Goal: Information Seeking & Learning: Check status

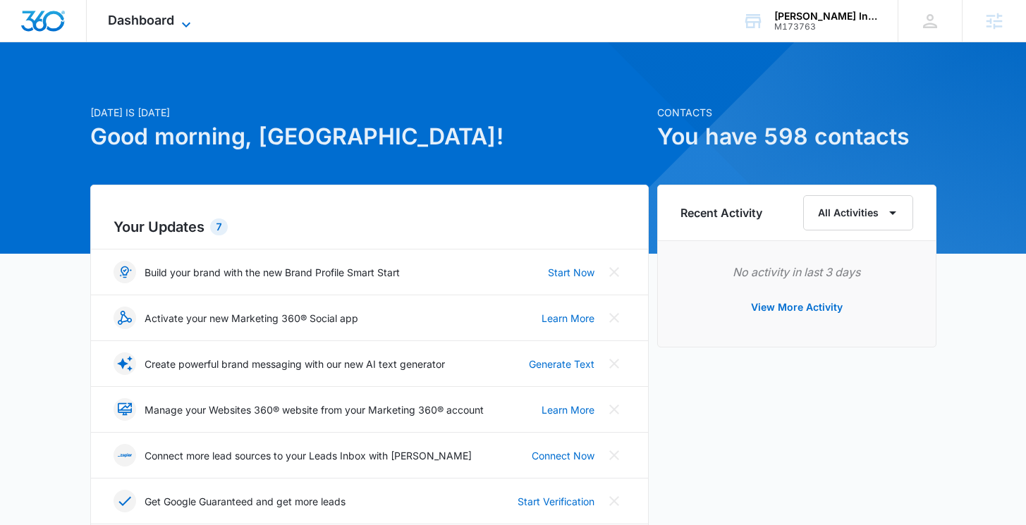
click at [169, 25] on span "Dashboard" at bounding box center [141, 20] width 66 height 15
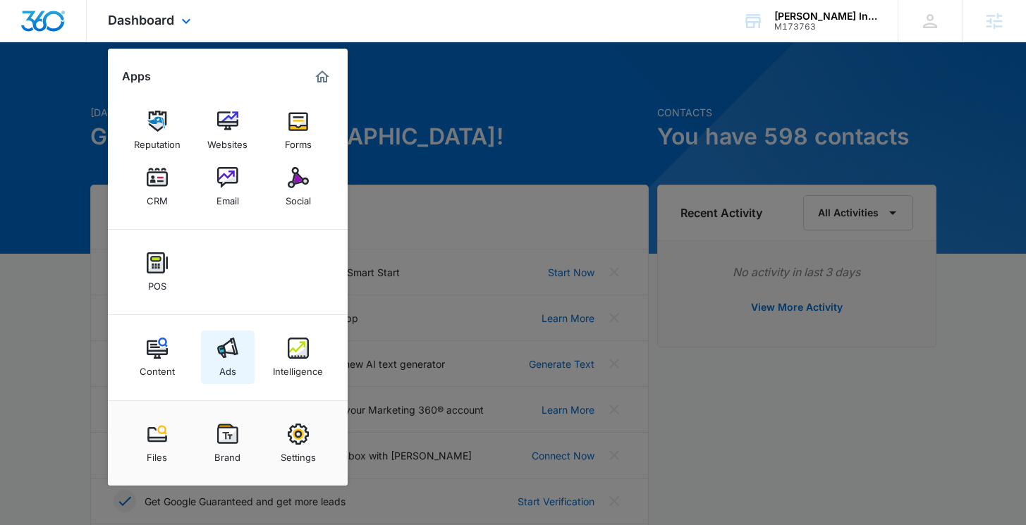
click at [229, 363] on div "Ads" at bounding box center [227, 368] width 17 height 18
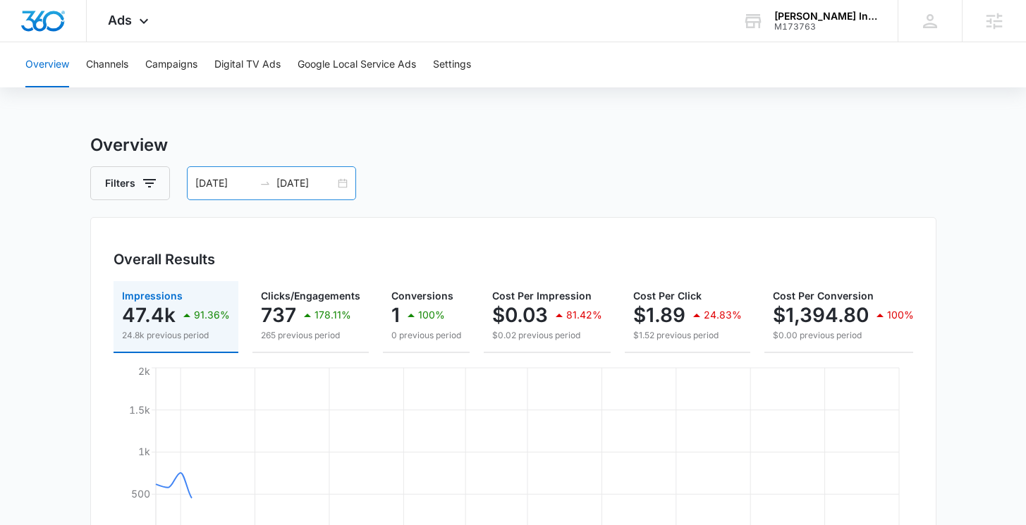
click at [332, 178] on input "08/12/2025" at bounding box center [305, 184] width 59 height 16
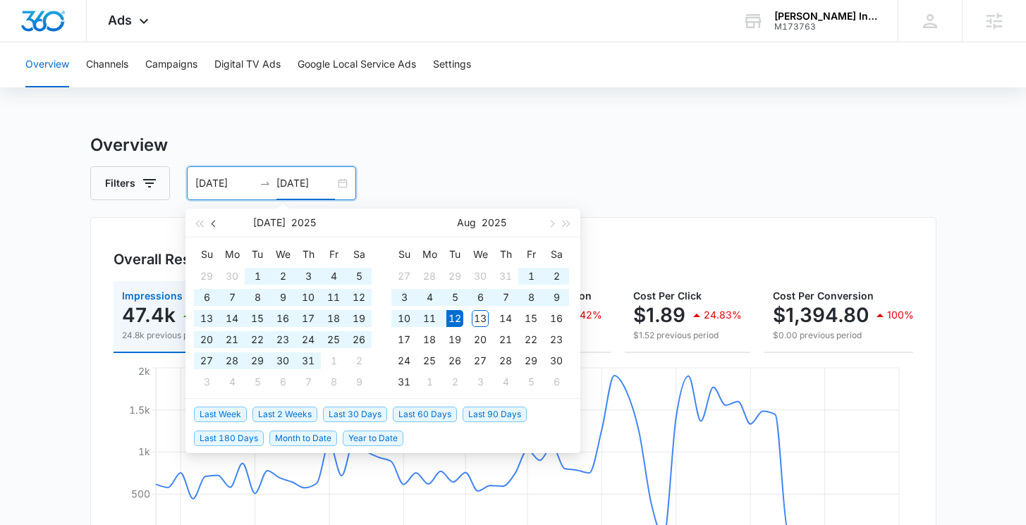
click at [216, 229] on button "button" at bounding box center [215, 223] width 16 height 28
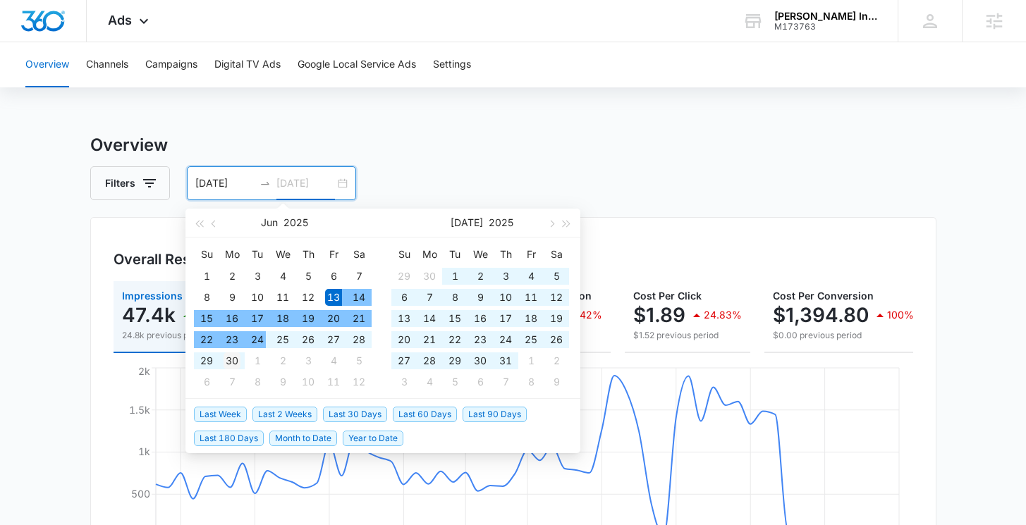
type input "06/30/2025"
click at [236, 358] on div "30" at bounding box center [232, 361] width 17 height 17
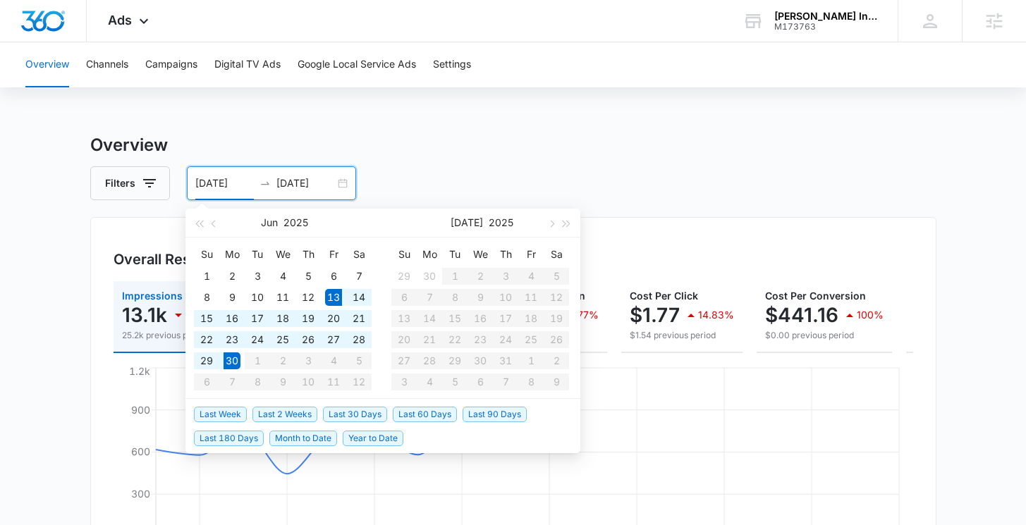
click at [515, 153] on h3 "Overview" at bounding box center [513, 145] width 846 height 25
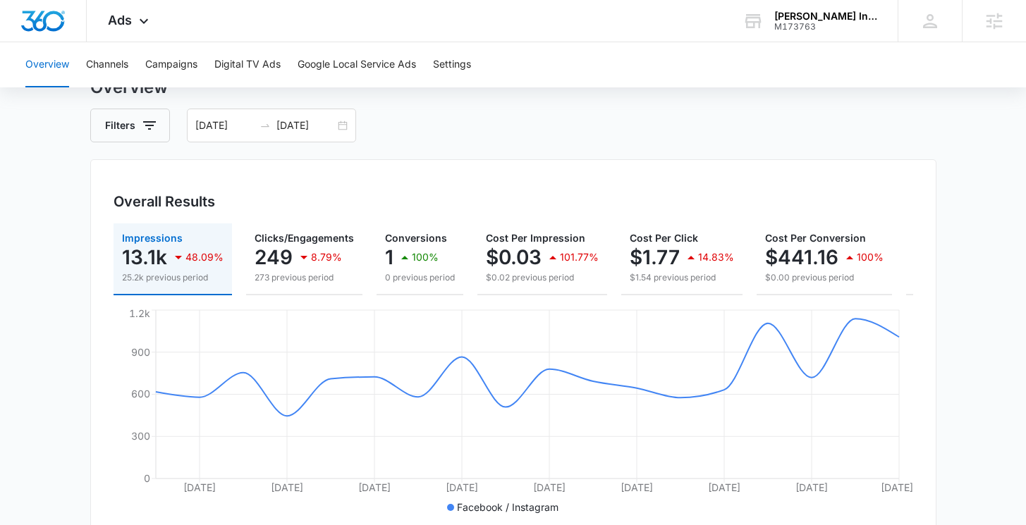
scroll to position [66, 0]
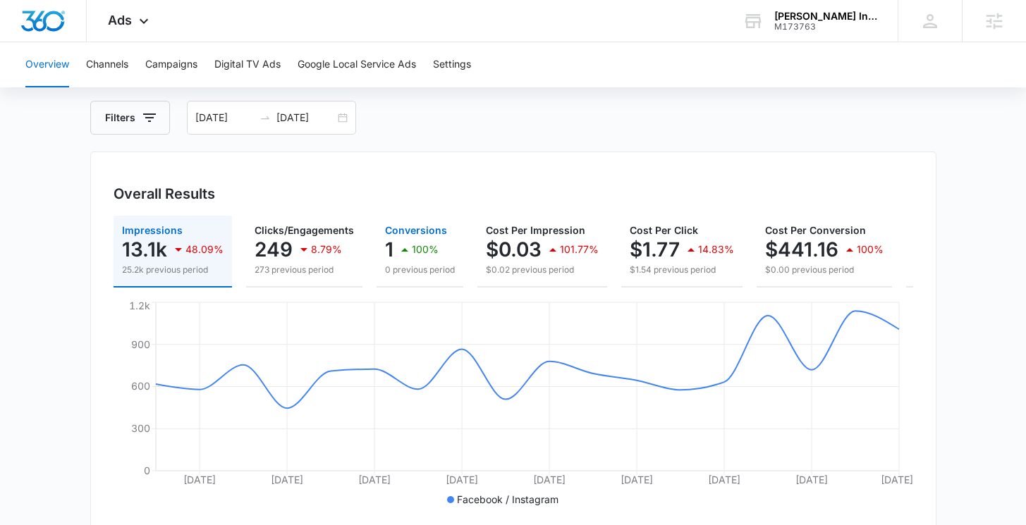
click at [410, 236] on div "100%" at bounding box center [417, 250] width 42 height 28
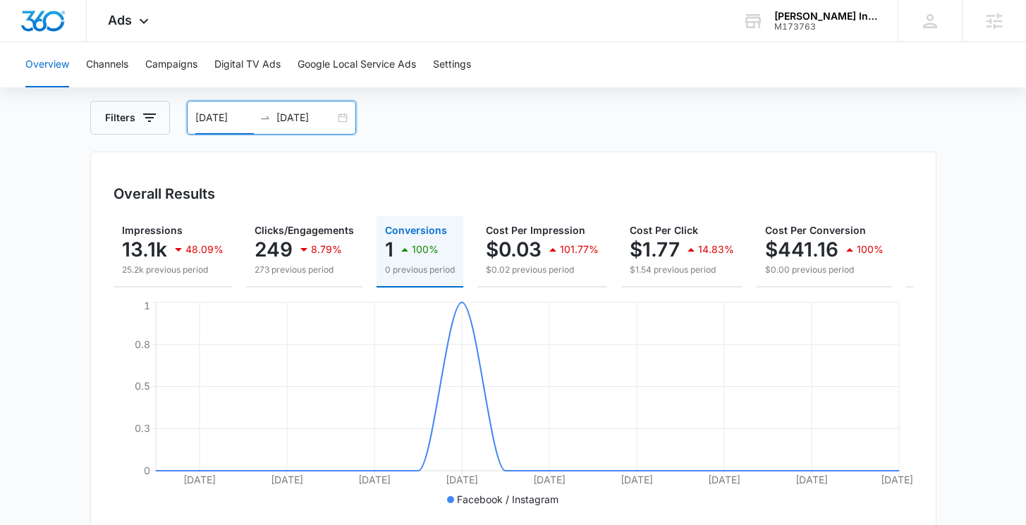
click at [228, 123] on input "06/13/2025" at bounding box center [224, 118] width 59 height 16
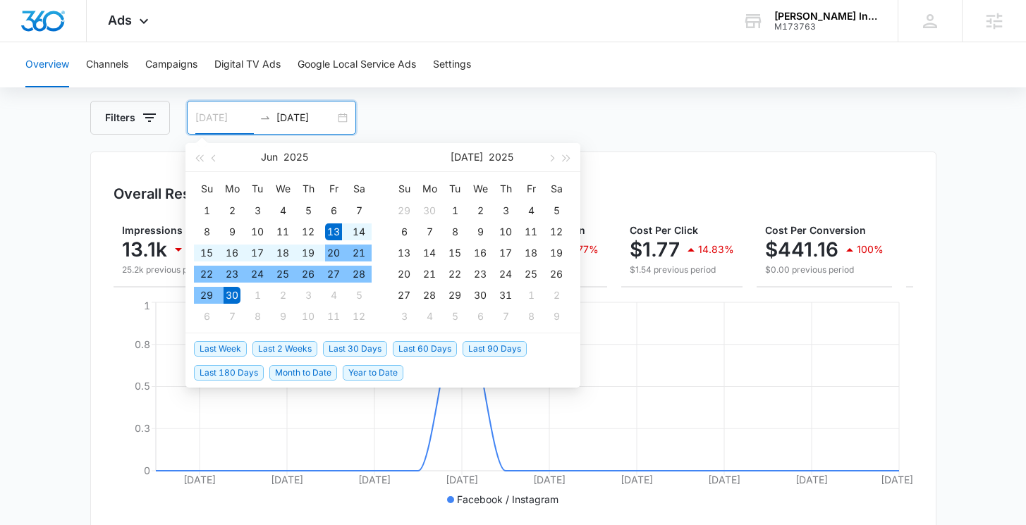
click at [337, 250] on div "20" at bounding box center [333, 253] width 17 height 17
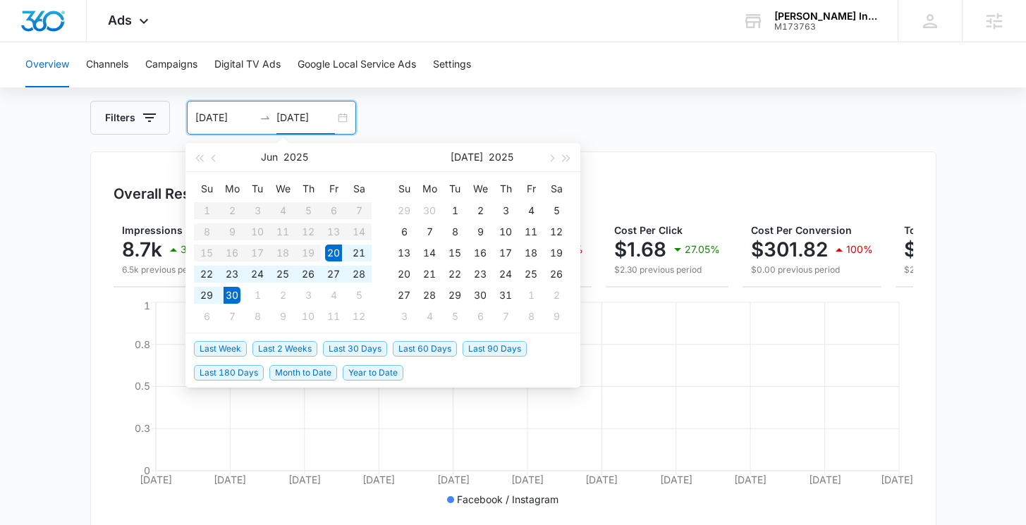
click at [212, 122] on input "06/20/2025" at bounding box center [224, 118] width 59 height 16
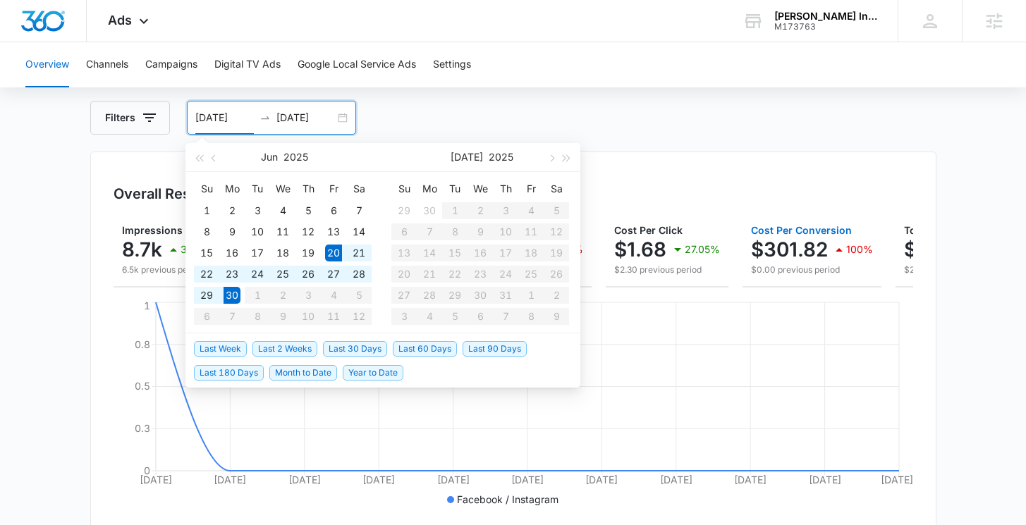
scroll to position [0, 127]
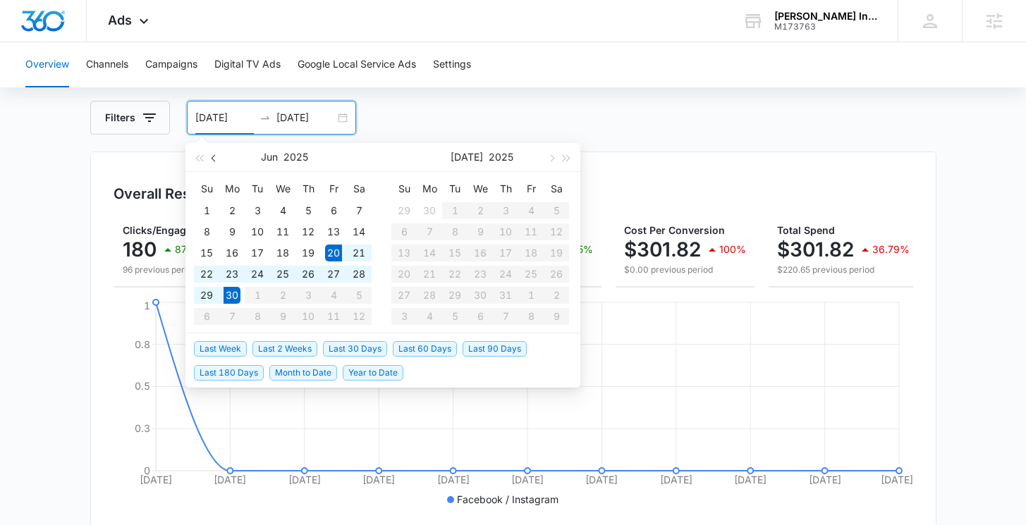
click at [214, 163] on button "button" at bounding box center [215, 157] width 16 height 28
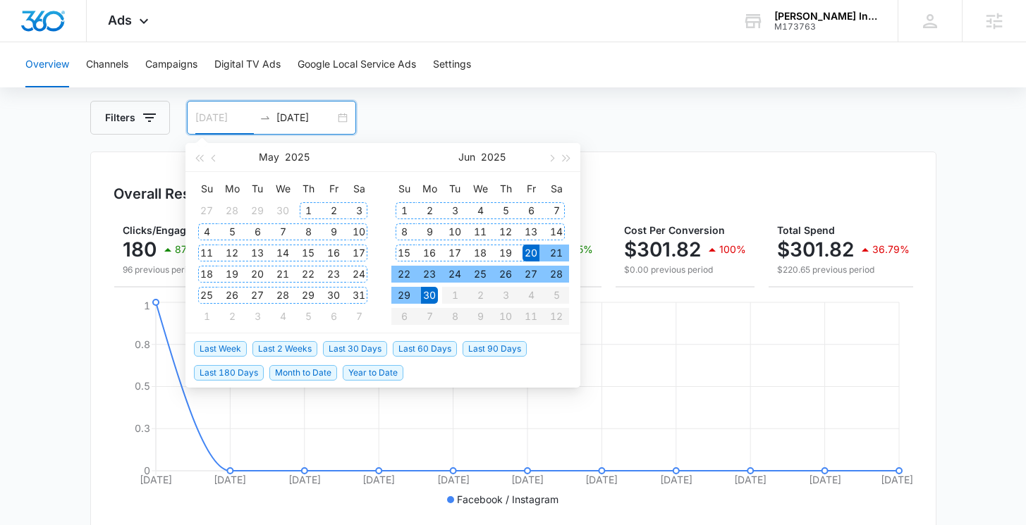
click at [312, 208] on div "1" at bounding box center [308, 210] width 17 height 17
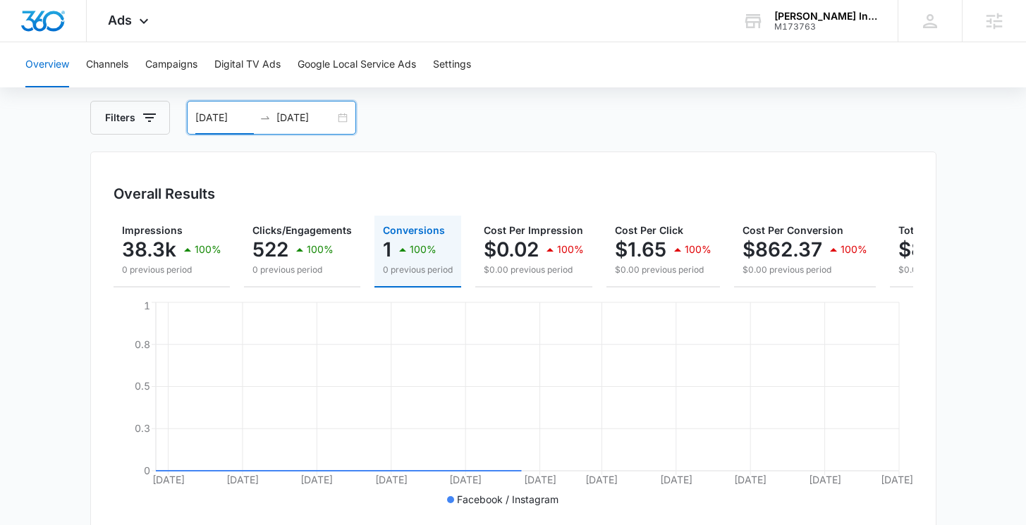
click at [344, 118] on div "05/01/2025 06/30/2025" at bounding box center [271, 118] width 169 height 34
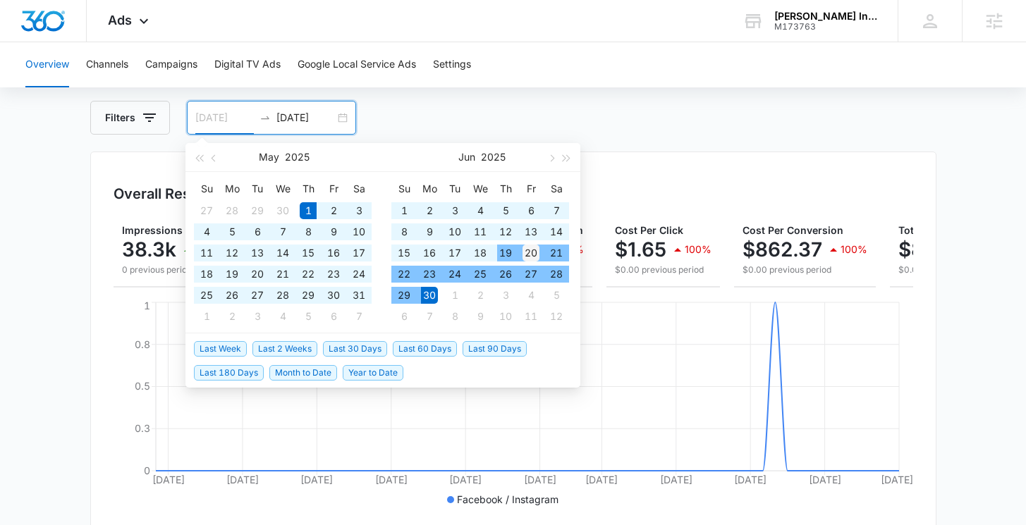
type input "06/20/2025"
click at [532, 251] on div "20" at bounding box center [531, 253] width 17 height 17
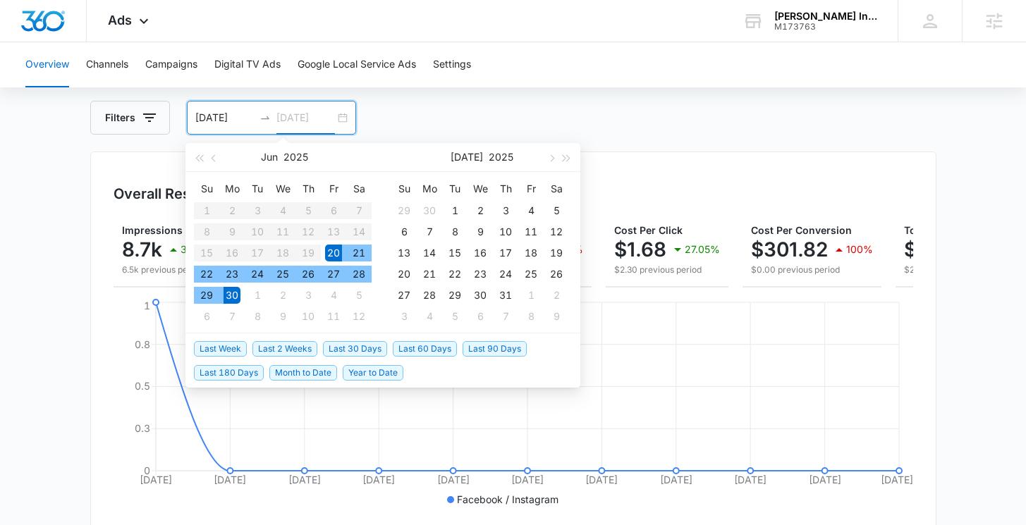
type input "06/30/2025"
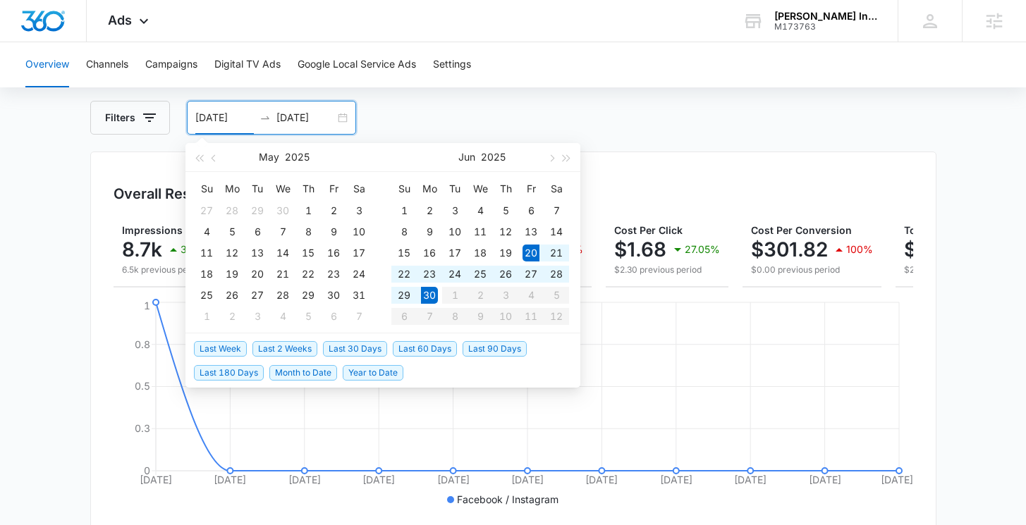
click at [236, 121] on input "06/20/2025" at bounding box center [224, 118] width 59 height 16
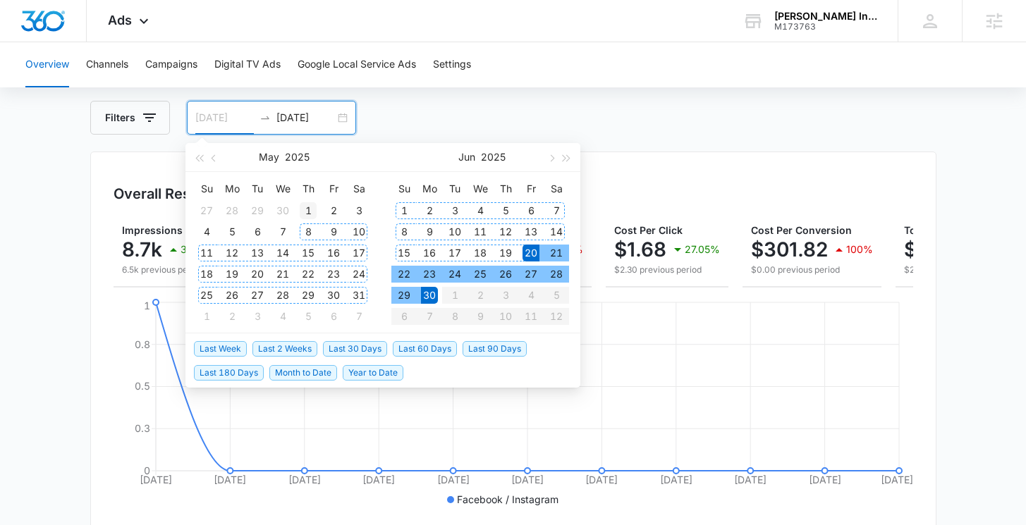
type input "05/01/2025"
click at [304, 216] on div "1" at bounding box center [308, 210] width 17 height 17
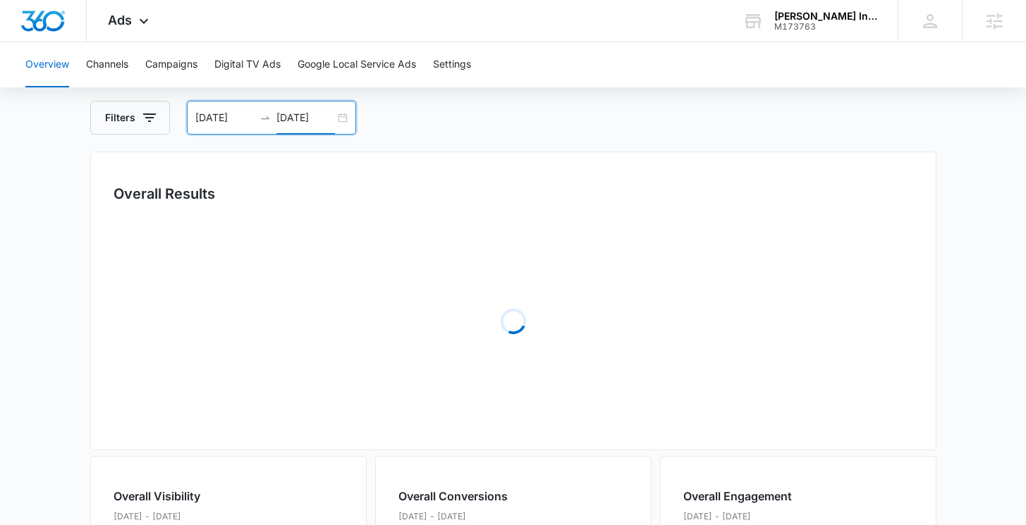
click at [303, 116] on input "06/30/2025" at bounding box center [305, 118] width 59 height 16
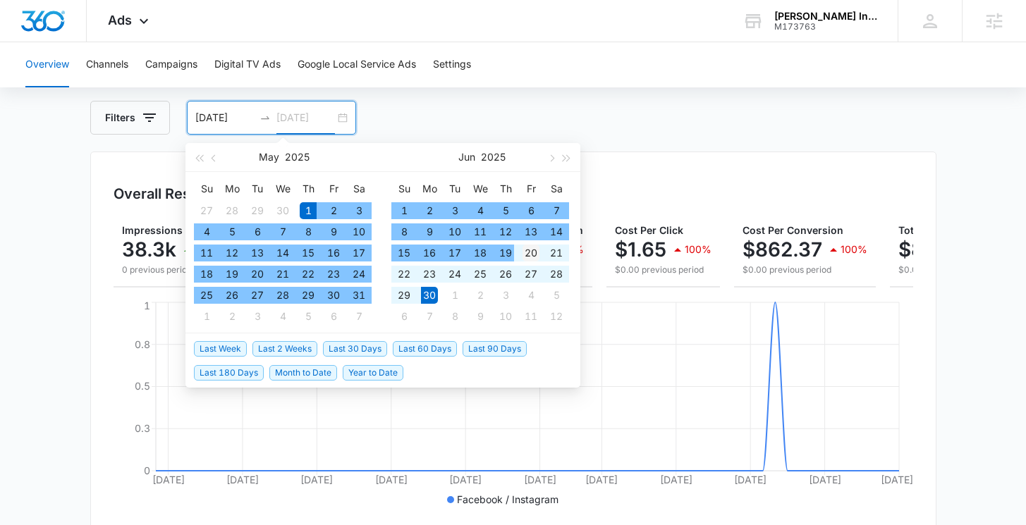
type input "06/20/2025"
click at [532, 252] on div "20" at bounding box center [531, 253] width 17 height 17
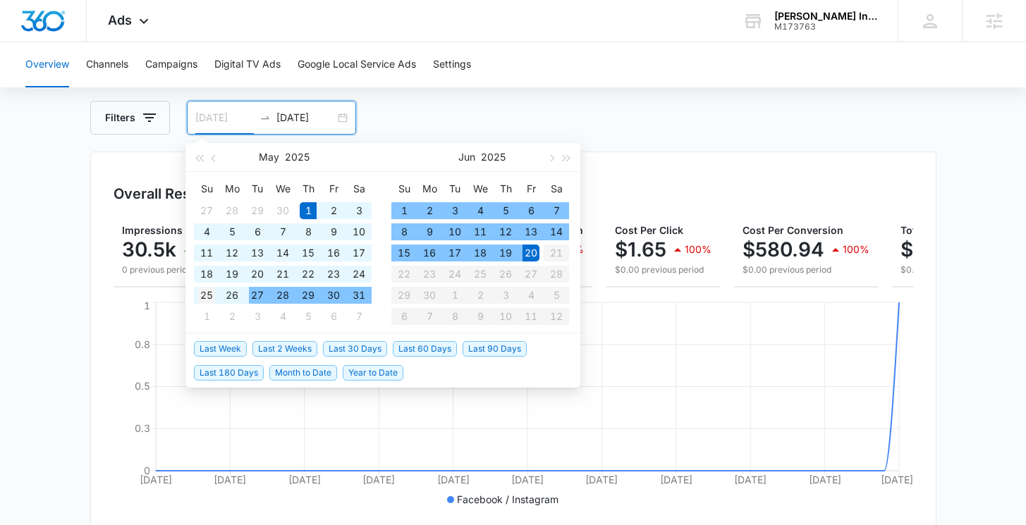
type input "05/25/2025"
click at [211, 295] on div "25" at bounding box center [206, 295] width 17 height 17
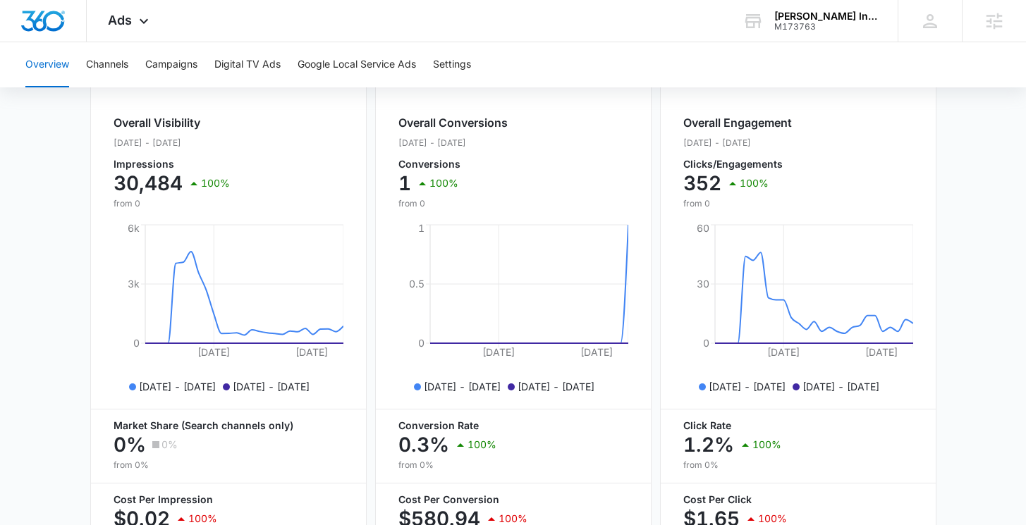
scroll to position [555, 0]
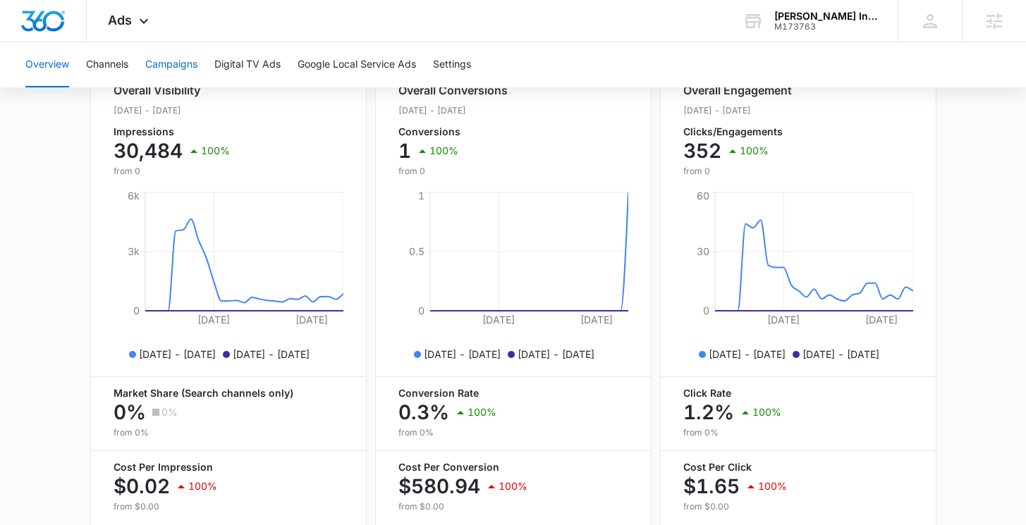
click at [176, 64] on button "Campaigns" at bounding box center [171, 64] width 52 height 45
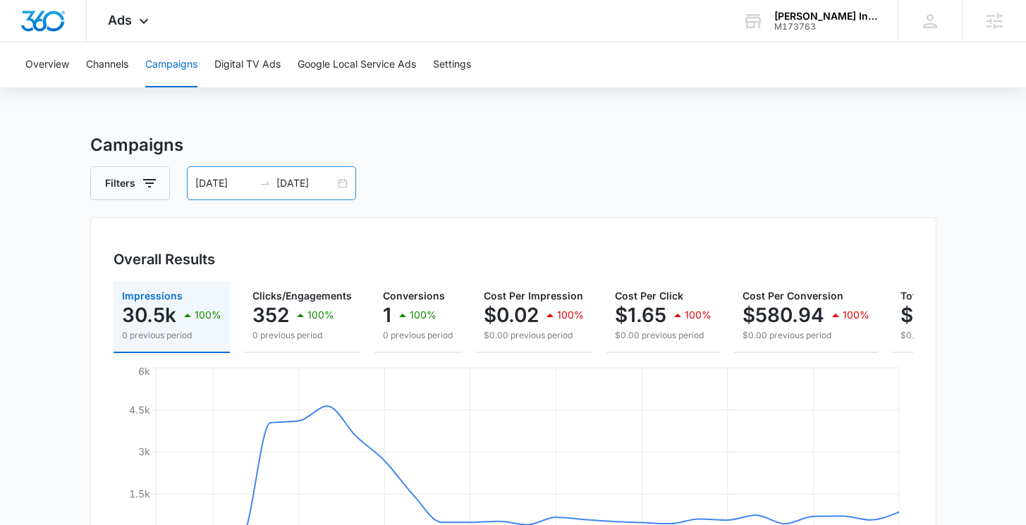
click at [339, 177] on div "05/25/2025 06/20/2025" at bounding box center [271, 183] width 169 height 34
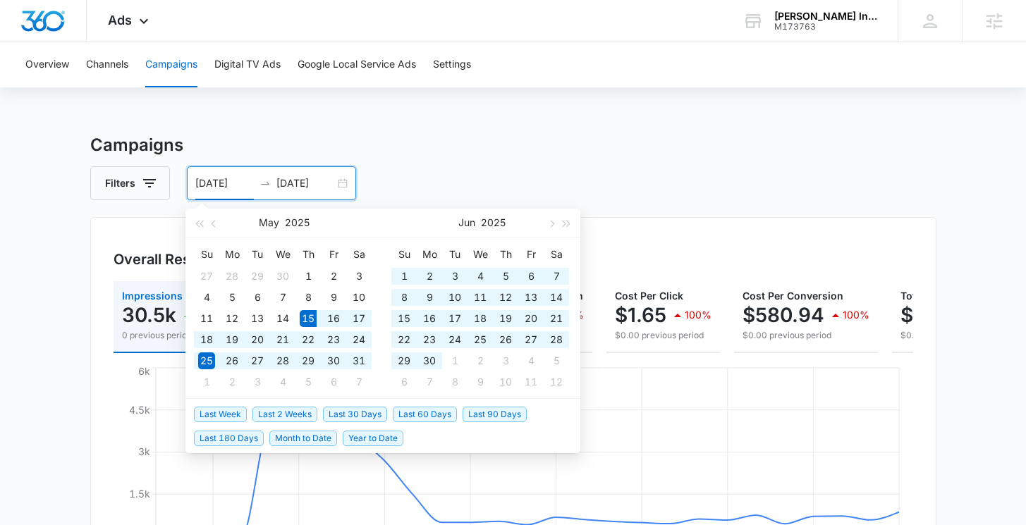
click at [479, 419] on span "Last 90 Days" at bounding box center [495, 415] width 64 height 16
type input "05/15/2025"
type input "[DATE]"
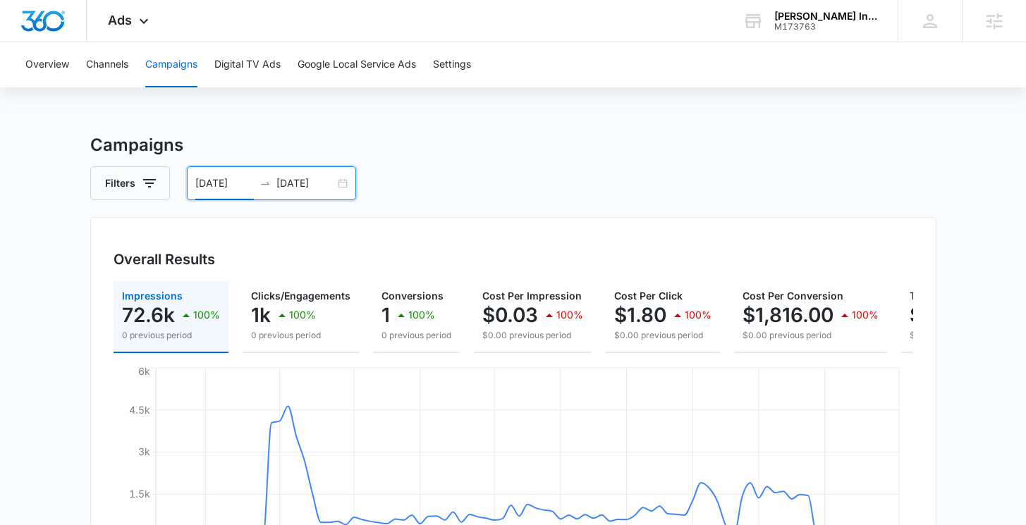
click at [340, 178] on div "05/15/2025 08/13/2025" at bounding box center [271, 183] width 169 height 34
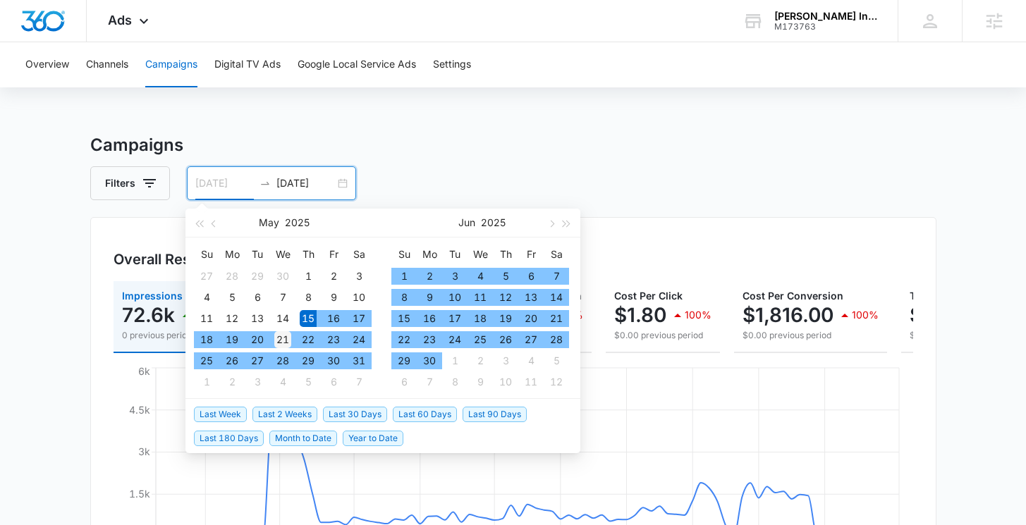
type input "05/21/2025"
click at [283, 340] on div "21" at bounding box center [282, 339] width 17 height 17
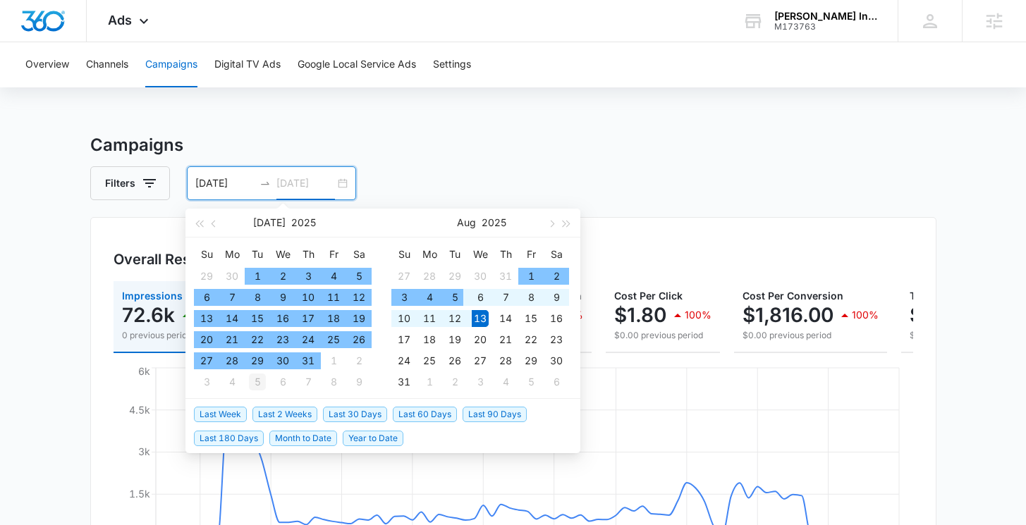
type input "[DATE]"
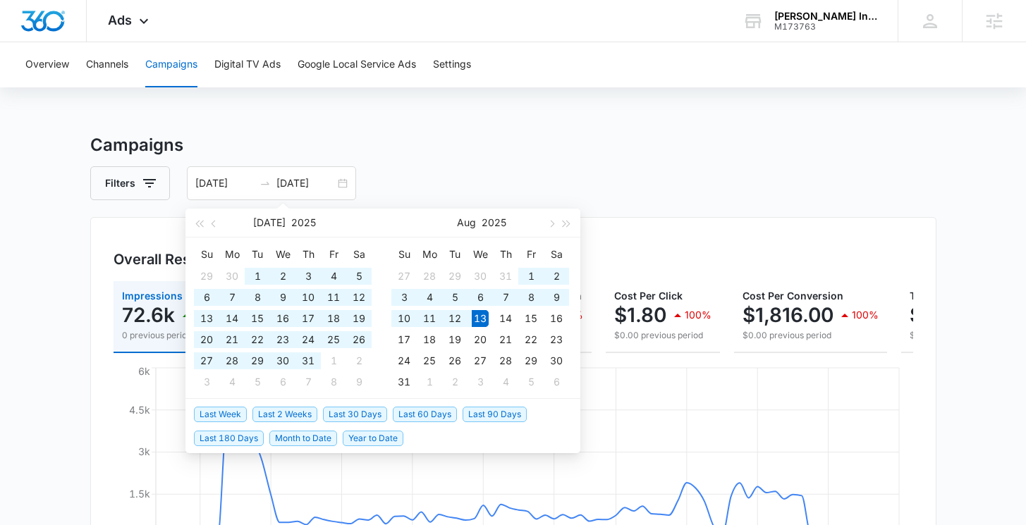
click at [726, 192] on div "Filters 05/21/2025 08/13/2025" at bounding box center [513, 183] width 846 height 34
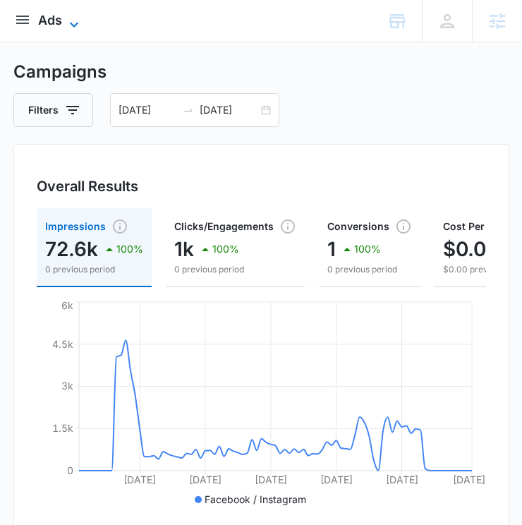
click at [68, 28] on icon at bounding box center [74, 24] width 17 height 17
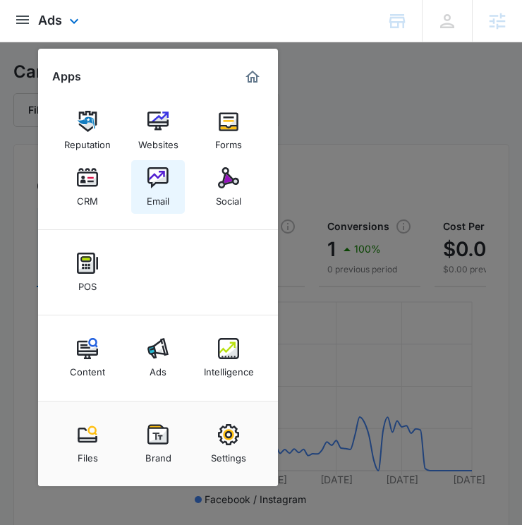
click at [182, 172] on link "Email" at bounding box center [158, 187] width 54 height 54
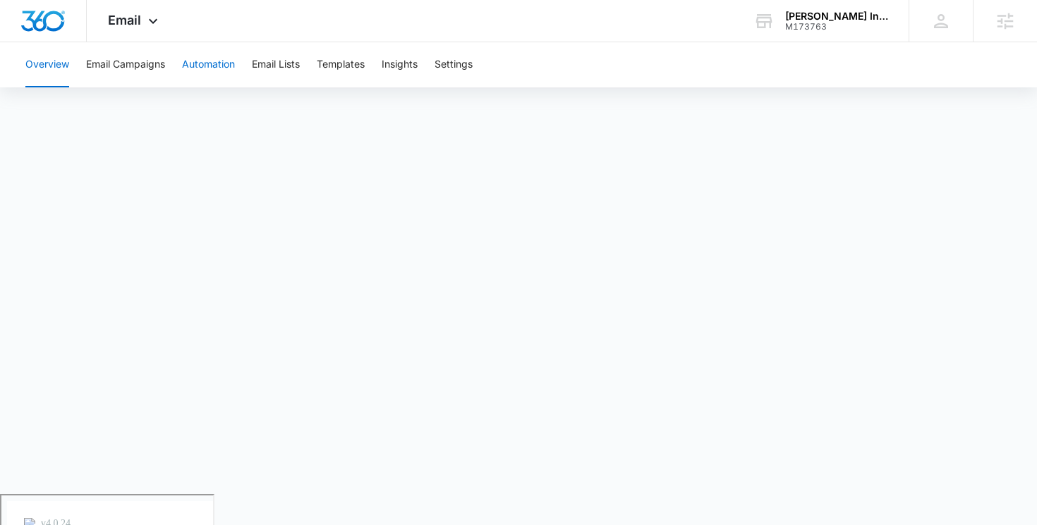
click at [235, 53] on button "Automation" at bounding box center [208, 64] width 53 height 45
click at [185, 76] on button "Automation" at bounding box center [208, 64] width 53 height 45
click at [133, 77] on button "Email Campaigns" at bounding box center [125, 64] width 79 height 45
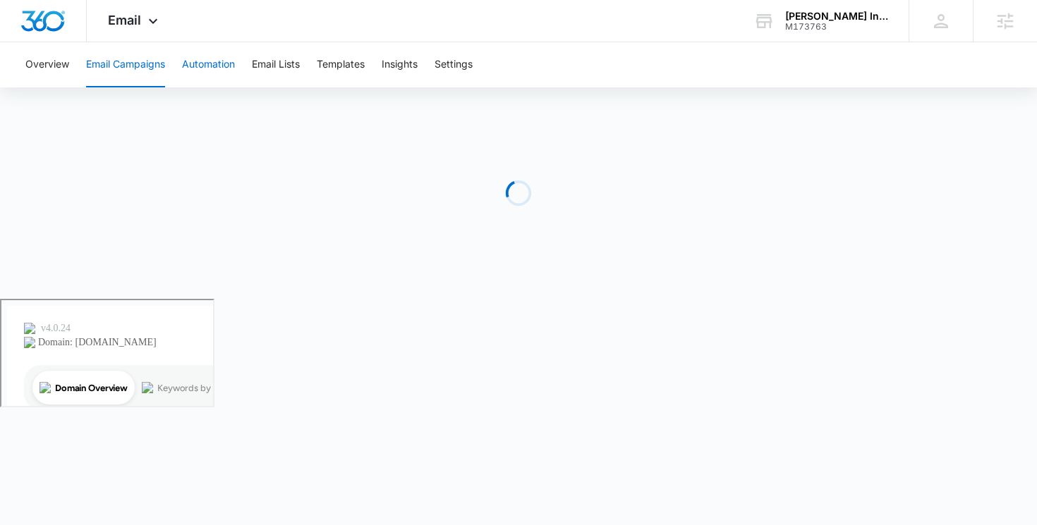
click at [207, 66] on button "Automation" at bounding box center [208, 64] width 53 height 45
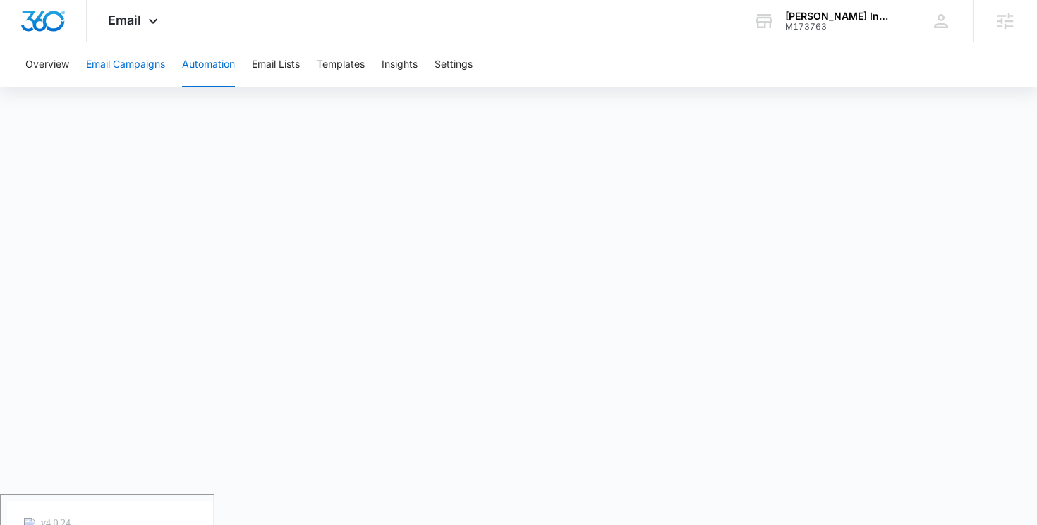
click at [124, 74] on button "Email Campaigns" at bounding box center [125, 64] width 79 height 45
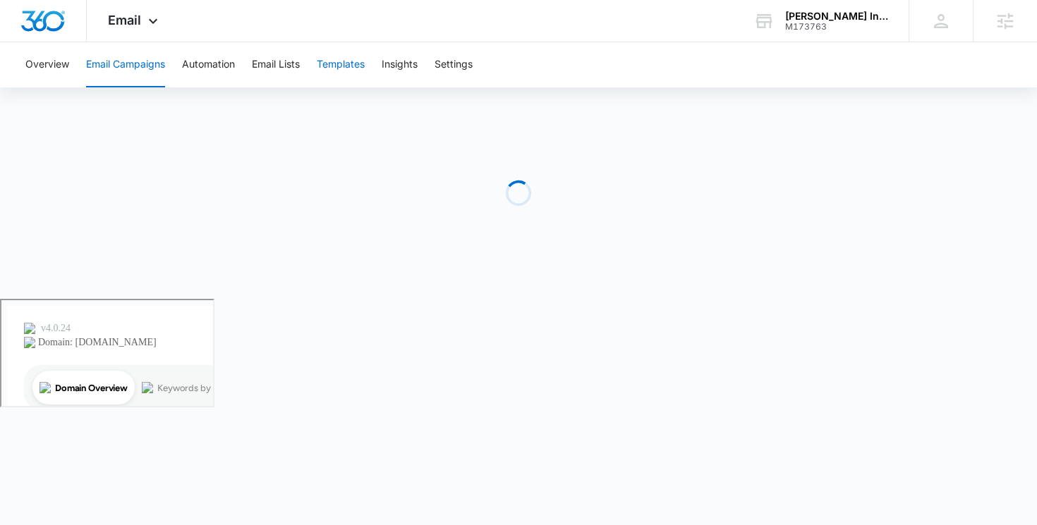
click at [334, 68] on button "Templates" at bounding box center [341, 64] width 48 height 45
click at [87, 65] on button "Email Campaigns" at bounding box center [125, 64] width 79 height 45
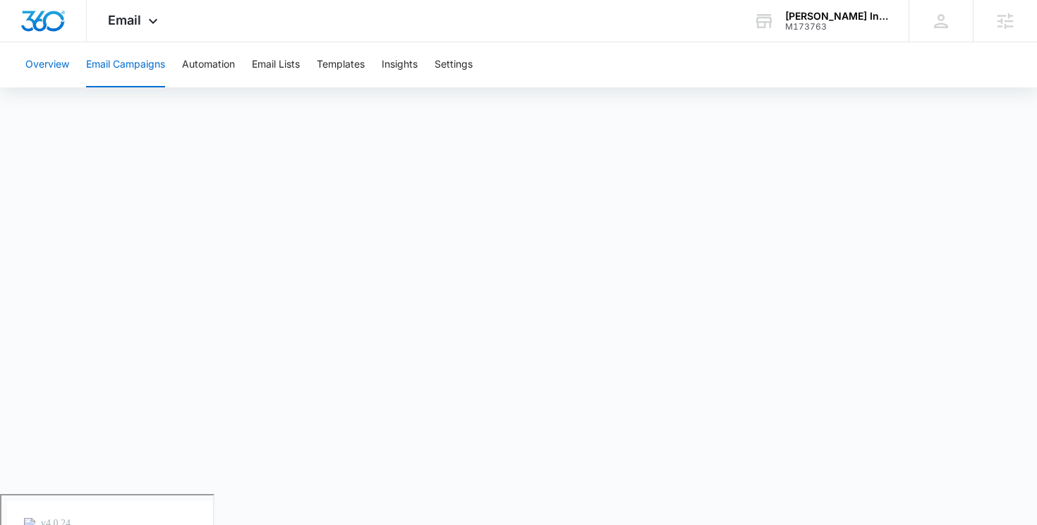
click at [49, 60] on button "Overview" at bounding box center [47, 64] width 44 height 45
click at [131, 69] on button "Email Campaigns" at bounding box center [125, 64] width 79 height 45
click at [142, 27] on div "Email Apps Reputation Websites Forms CRM Email Social POS Content Ads Intellige…" at bounding box center [135, 21] width 96 height 42
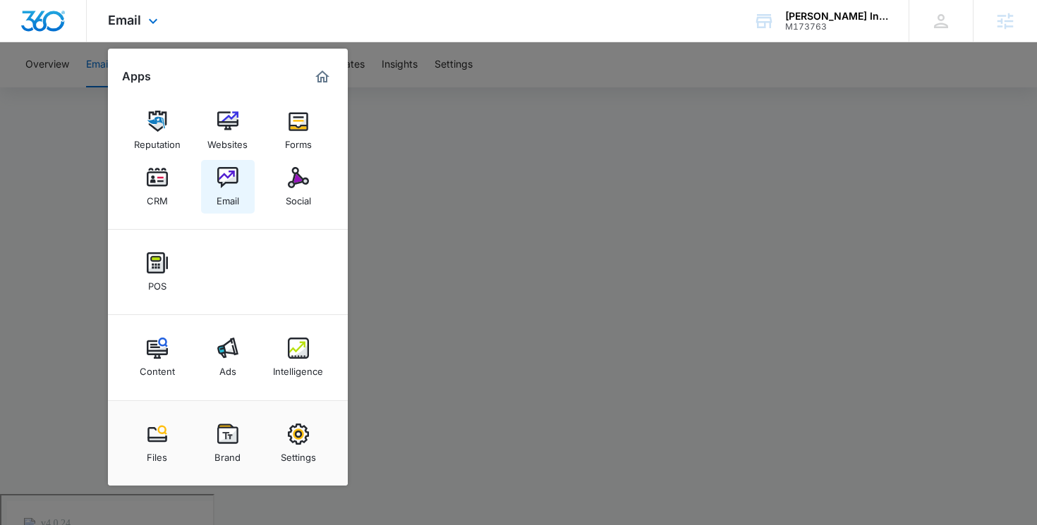
click at [228, 169] on img at bounding box center [227, 177] width 21 height 21
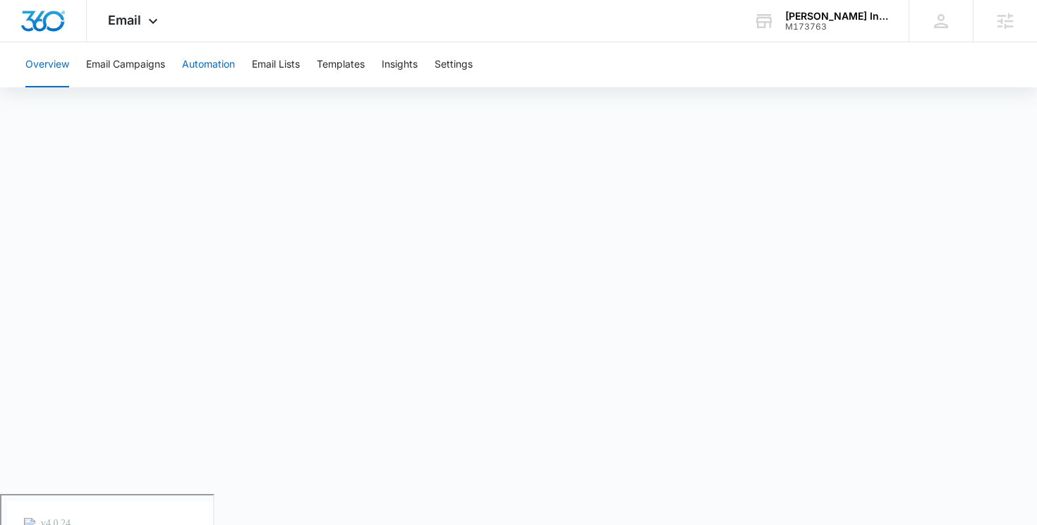
click at [212, 66] on button "Automation" at bounding box center [208, 64] width 53 height 45
click at [127, 31] on div "Email Apps Reputation Websites Forms CRM Email Social POS Content Ads Intellige…" at bounding box center [135, 21] width 96 height 42
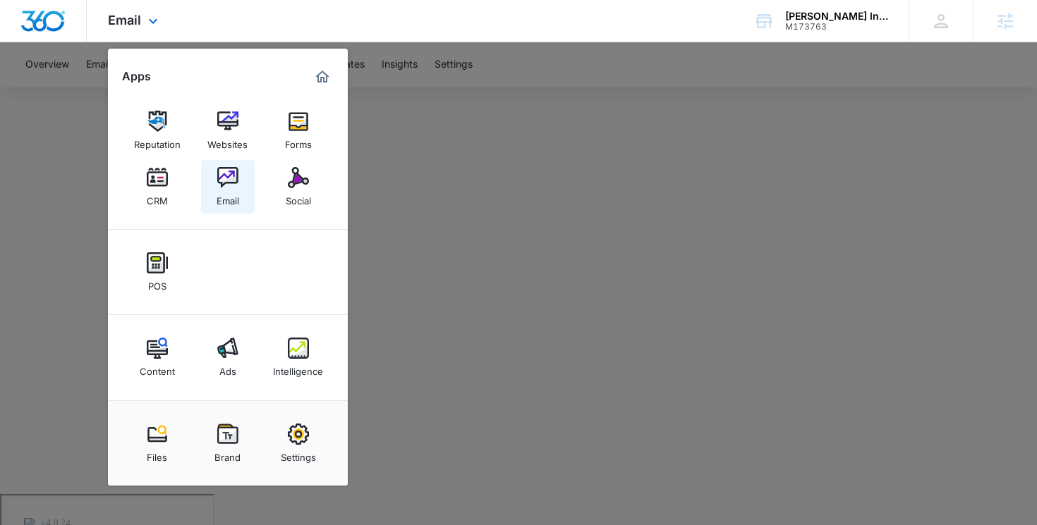
click at [237, 184] on img at bounding box center [227, 177] width 21 height 21
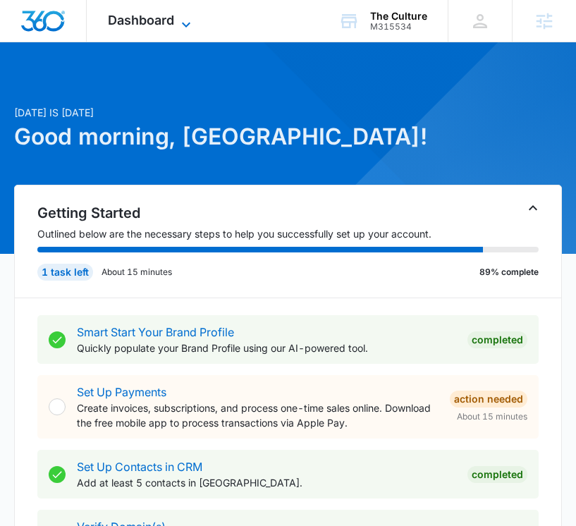
click at [153, 22] on span "Dashboard" at bounding box center [141, 20] width 66 height 15
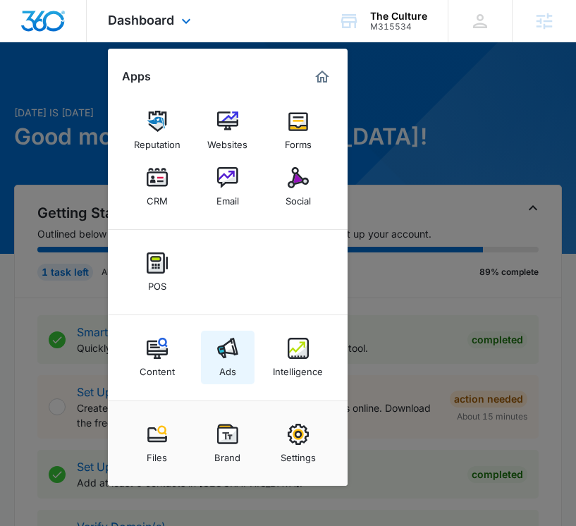
click at [233, 350] on img at bounding box center [227, 348] width 21 height 21
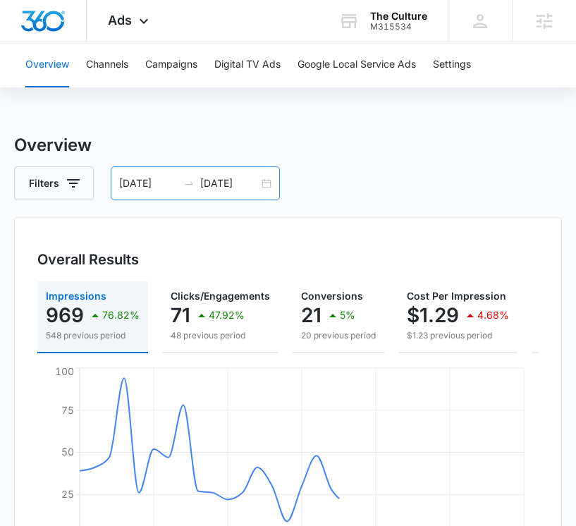
click at [263, 181] on div "07/13/2025 08/12/2025" at bounding box center [195, 183] width 169 height 34
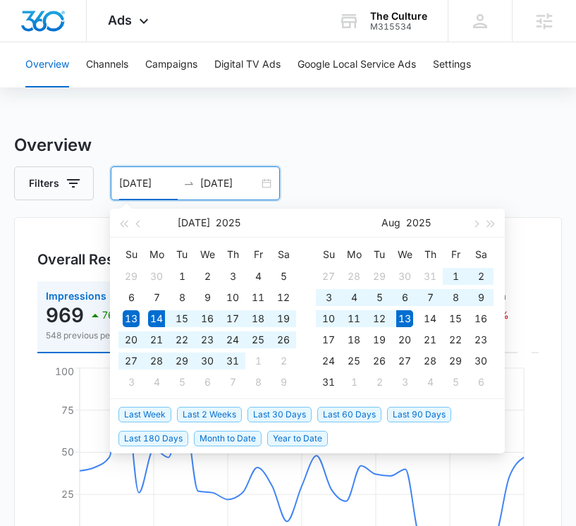
click at [288, 409] on span "Last 30 Days" at bounding box center [280, 415] width 64 height 16
type input "07/14/2025"
type input "08/13/2025"
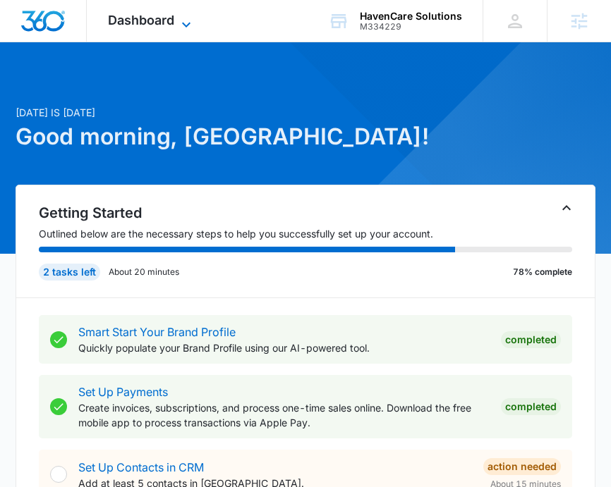
click at [169, 18] on span "Dashboard" at bounding box center [141, 20] width 66 height 15
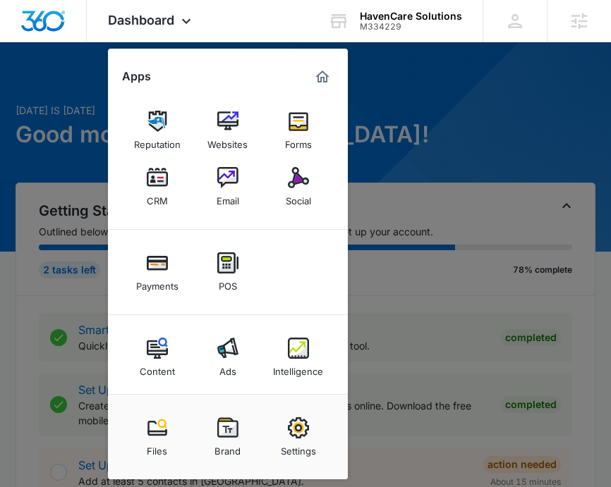
scroll to position [3, 0]
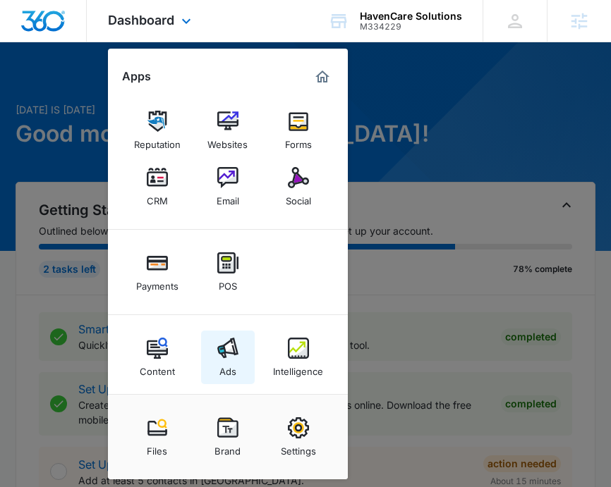
click at [233, 365] on div "Ads" at bounding box center [227, 368] width 17 height 18
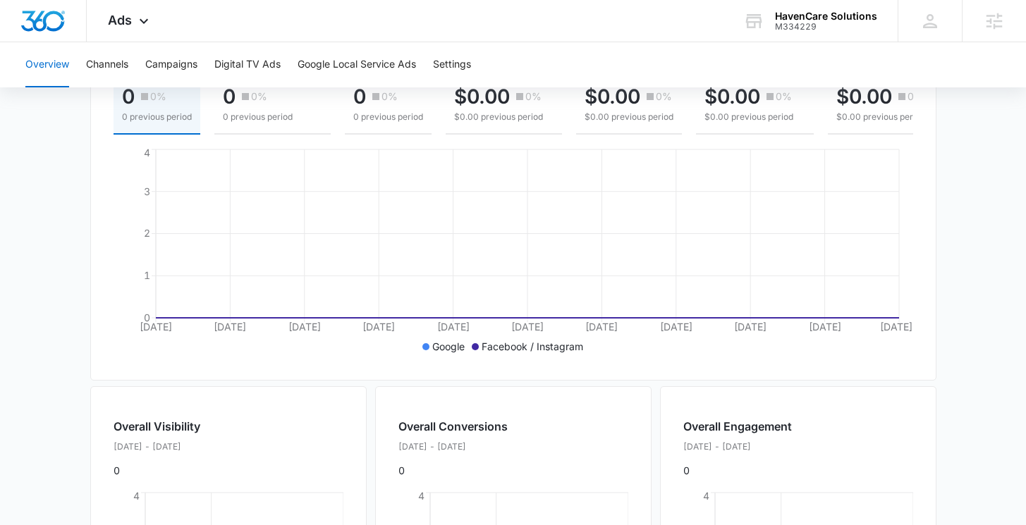
scroll to position [472, 0]
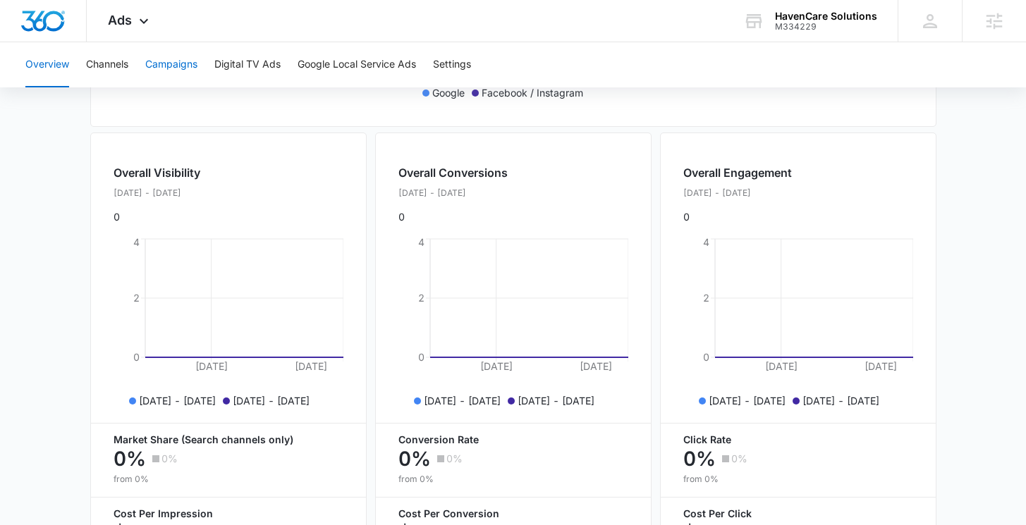
click at [187, 63] on button "Campaigns" at bounding box center [171, 64] width 52 height 45
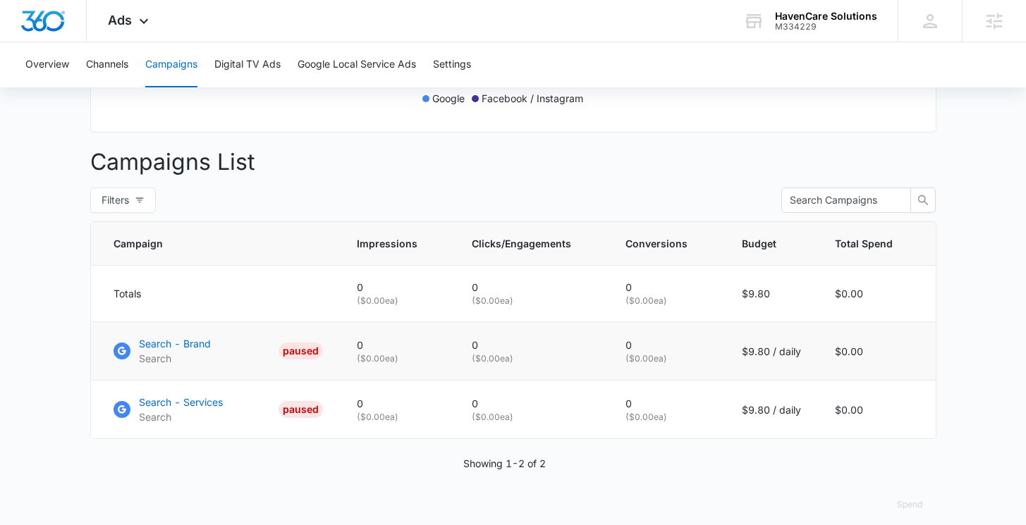
scroll to position [482, 0]
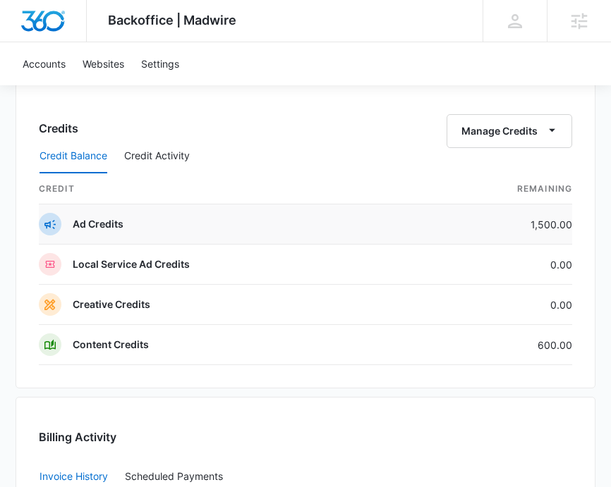
scroll to position [2218, 0]
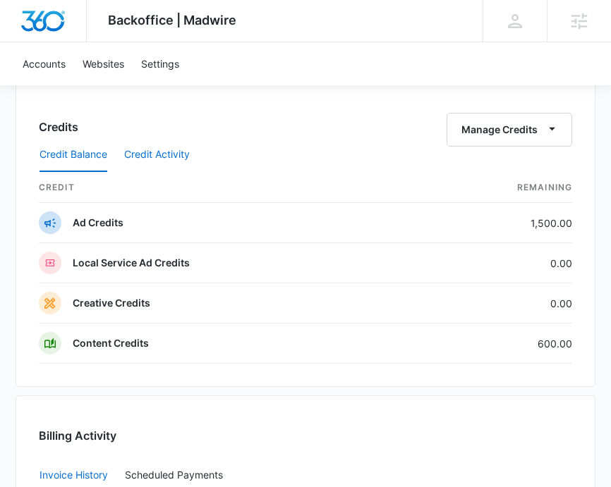
click at [151, 157] on button "Credit Activity" at bounding box center [157, 155] width 66 height 34
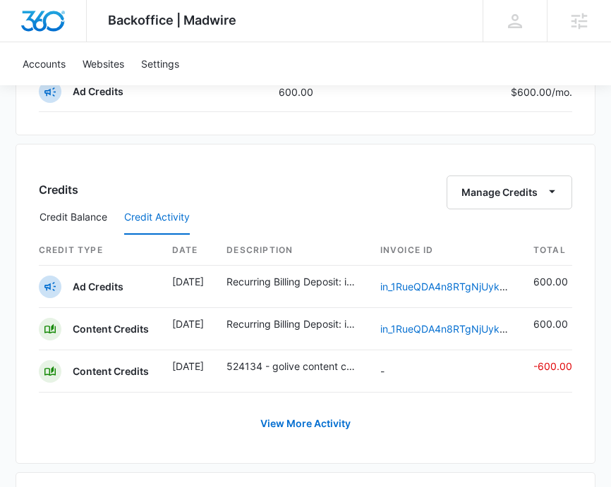
scroll to position [2180, 0]
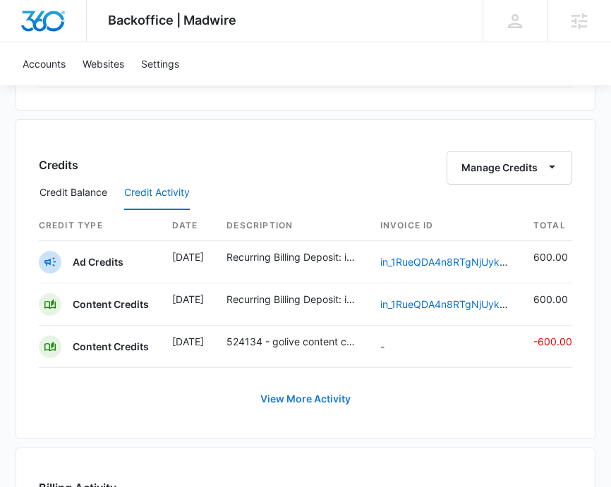
click at [287, 398] on button "View More Activity" at bounding box center [305, 399] width 118 height 34
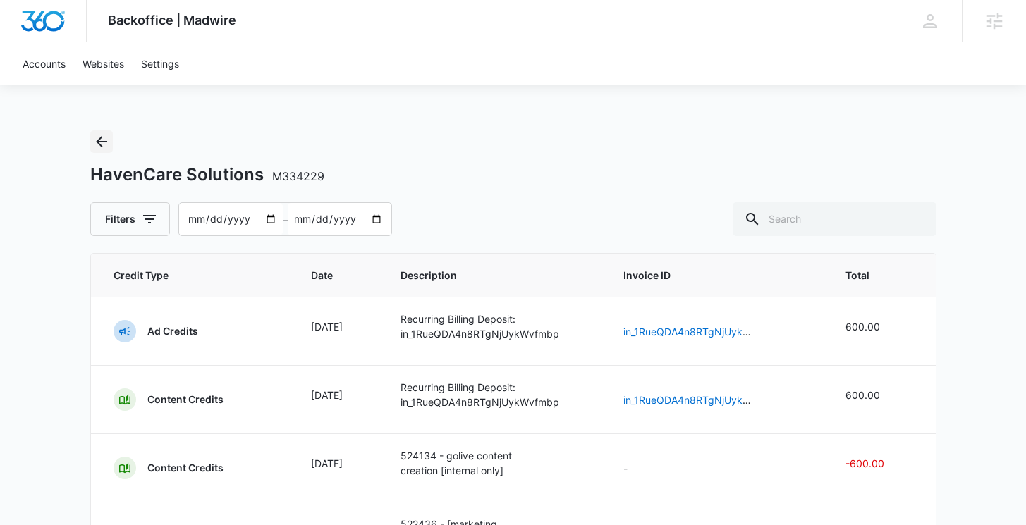
click at [100, 139] on icon "Back" at bounding box center [101, 141] width 17 height 17
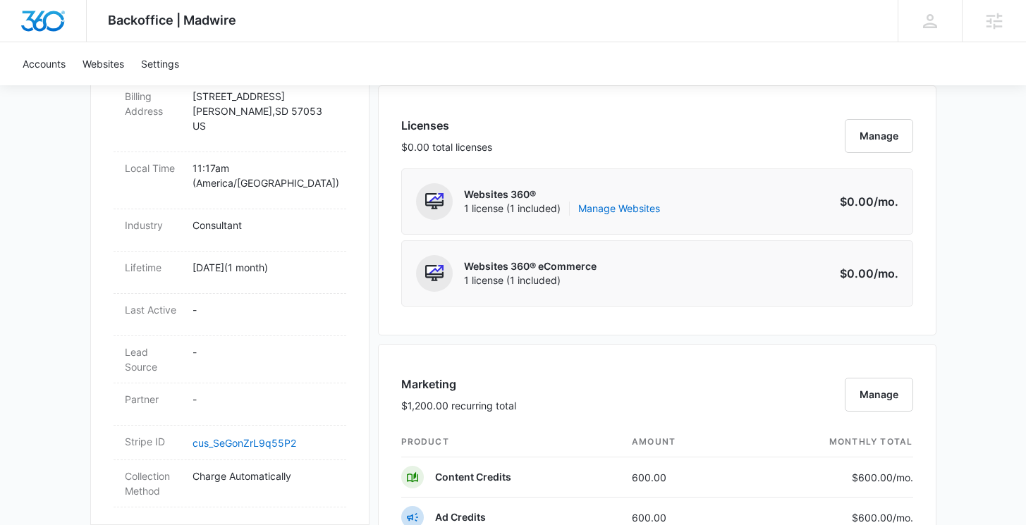
scroll to position [1043, 0]
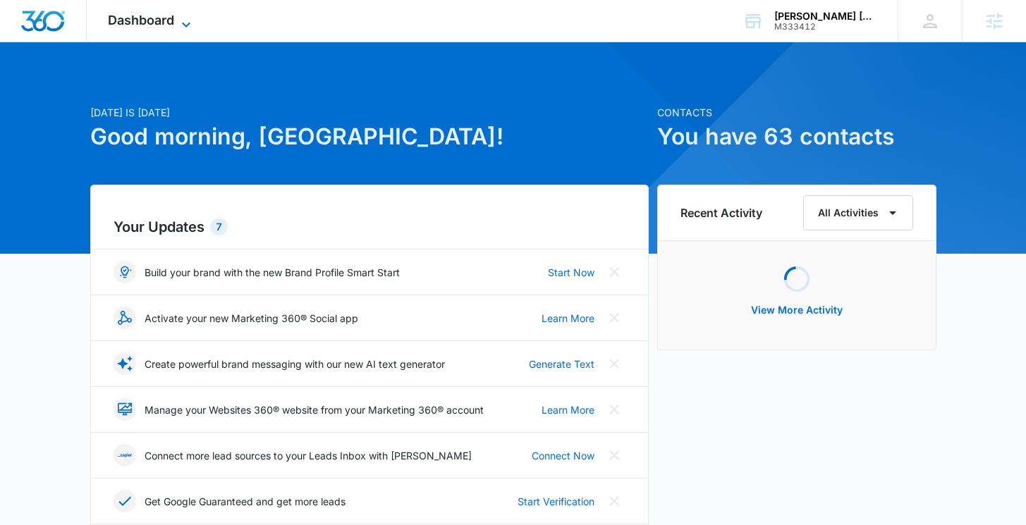
click at [185, 16] on icon at bounding box center [186, 24] width 17 height 17
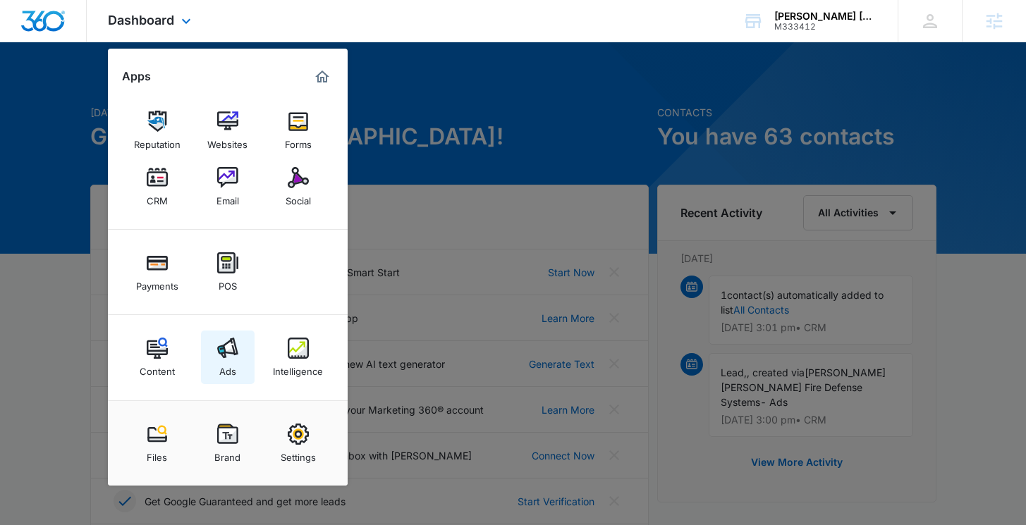
click at [245, 358] on link "Ads" at bounding box center [228, 358] width 54 height 54
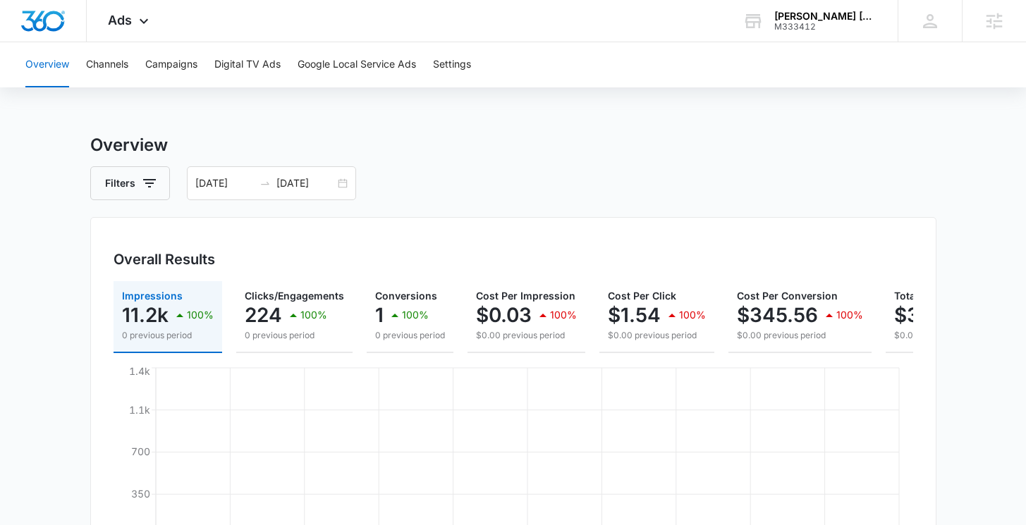
scroll to position [126, 0]
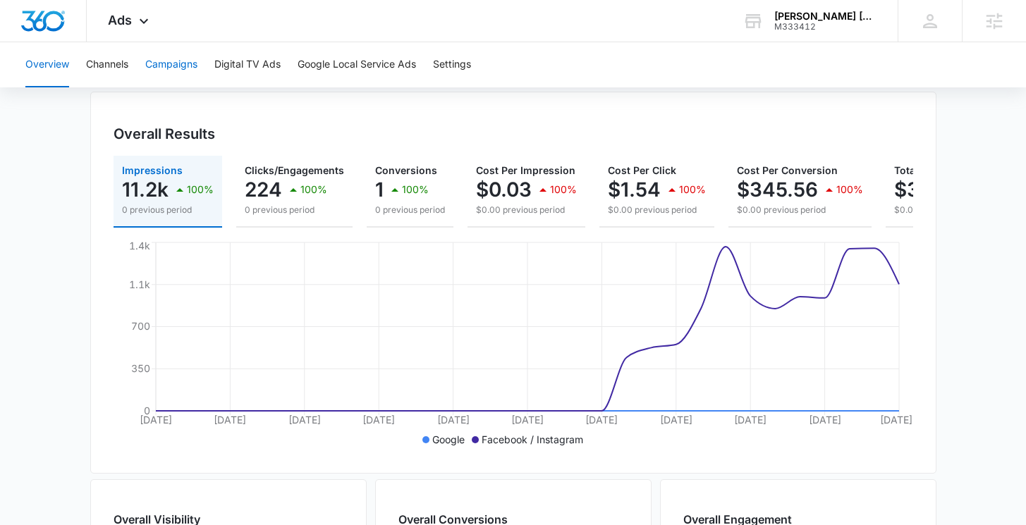
click at [170, 74] on button "Campaigns" at bounding box center [171, 64] width 52 height 45
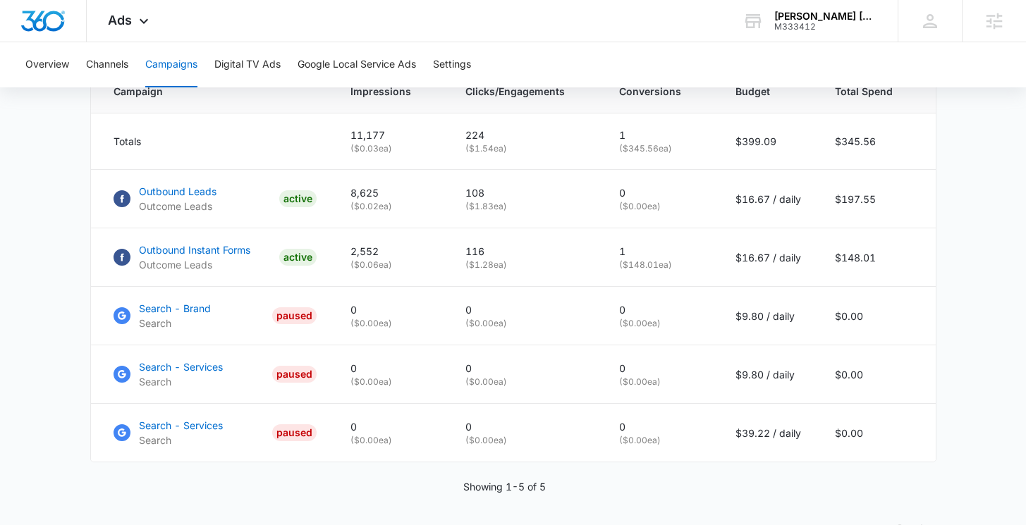
scroll to position [666, 0]
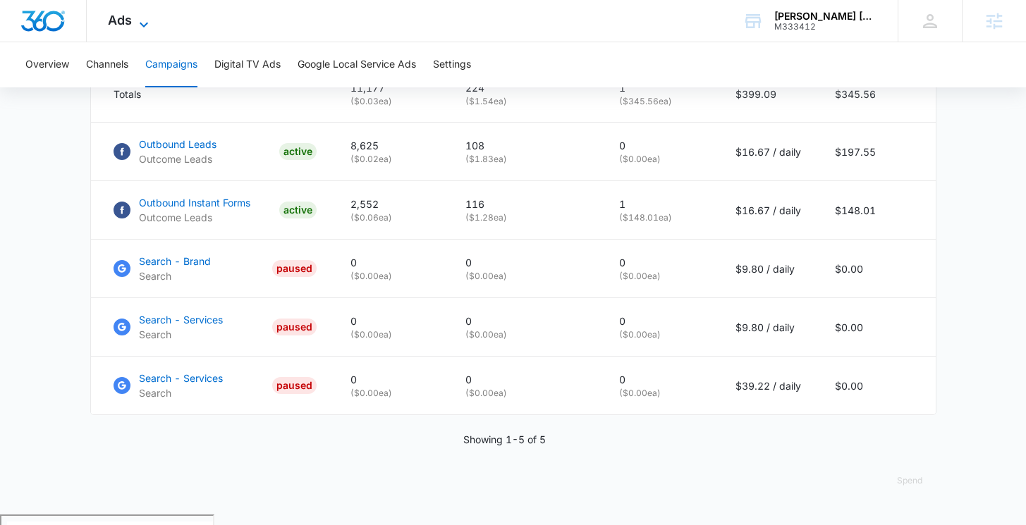
click at [126, 16] on span "Ads" at bounding box center [120, 20] width 24 height 15
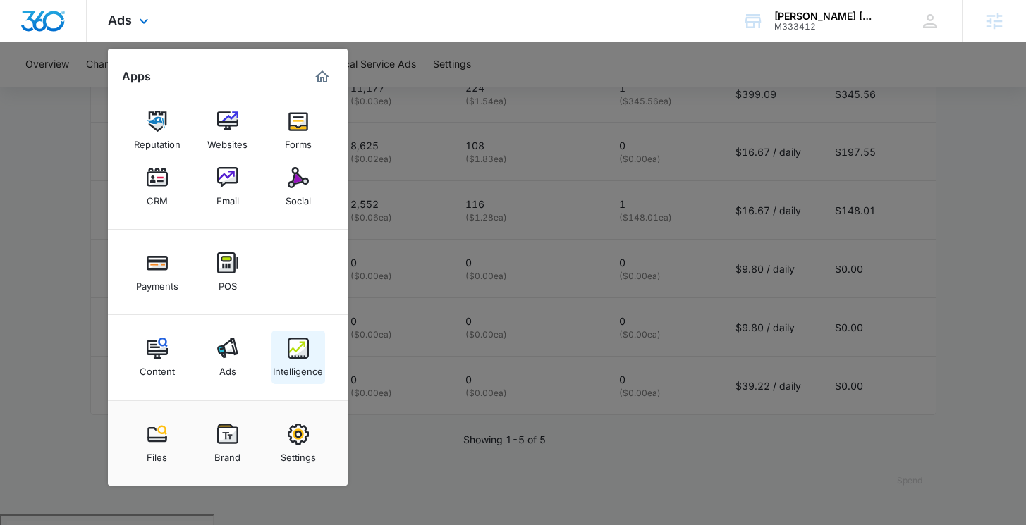
click at [303, 372] on div "Intelligence" at bounding box center [298, 368] width 50 height 18
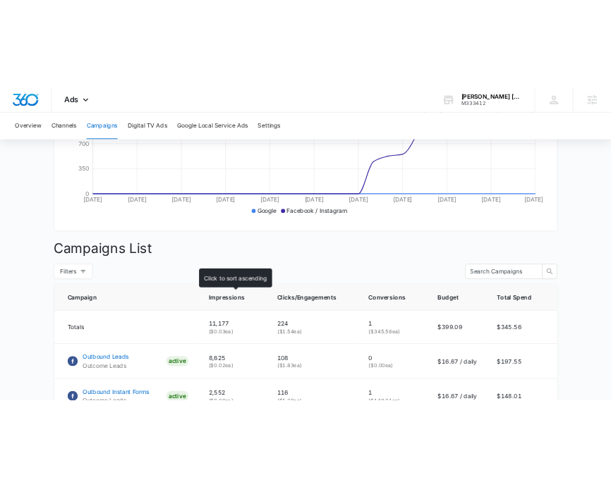
scroll to position [488, 0]
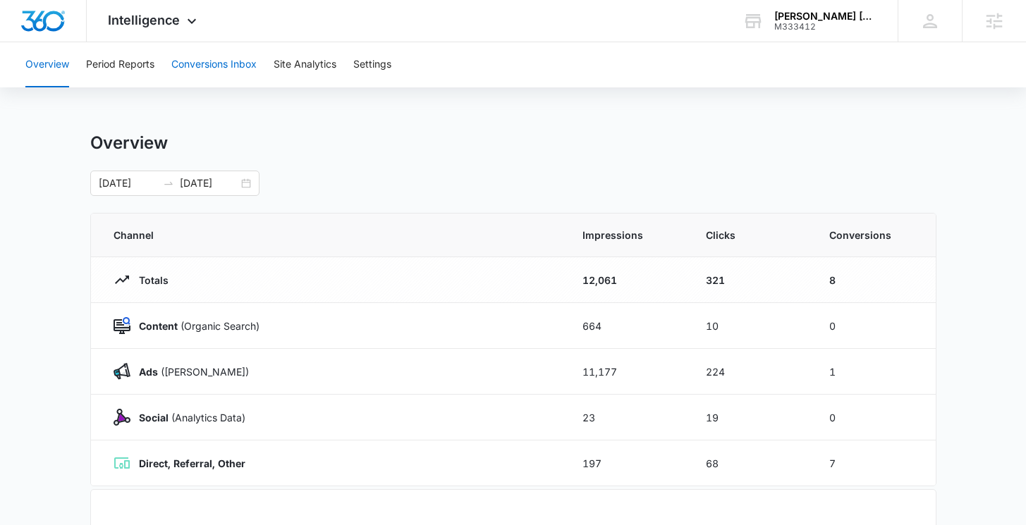
click at [205, 63] on button "Conversions Inbox" at bounding box center [213, 64] width 85 height 45
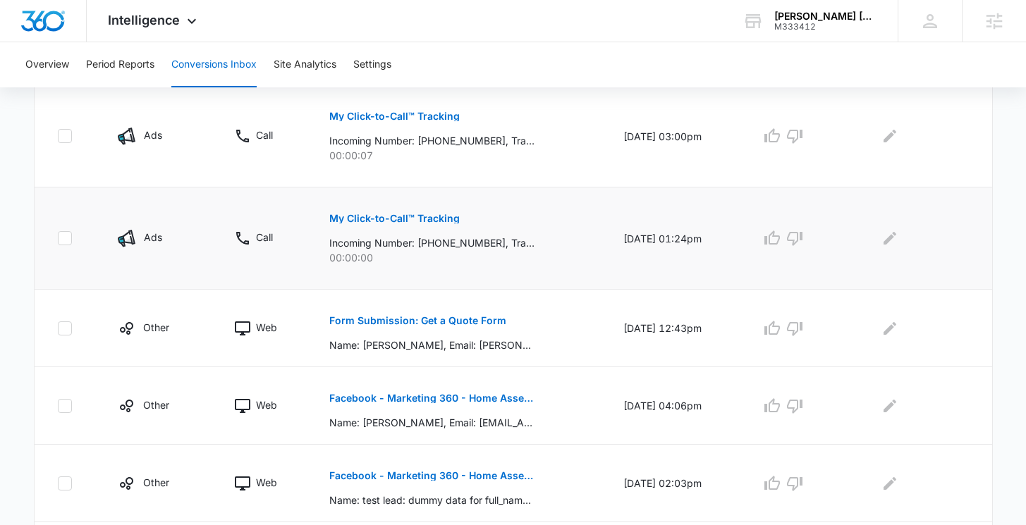
scroll to position [366, 0]
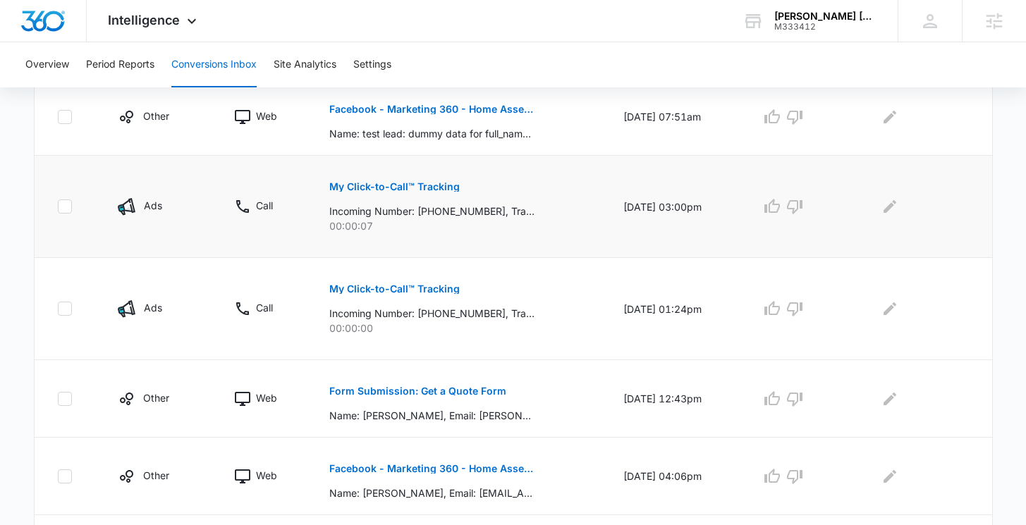
click at [386, 183] on p "My Click-to-Call™ Tracking" at bounding box center [394, 187] width 130 height 10
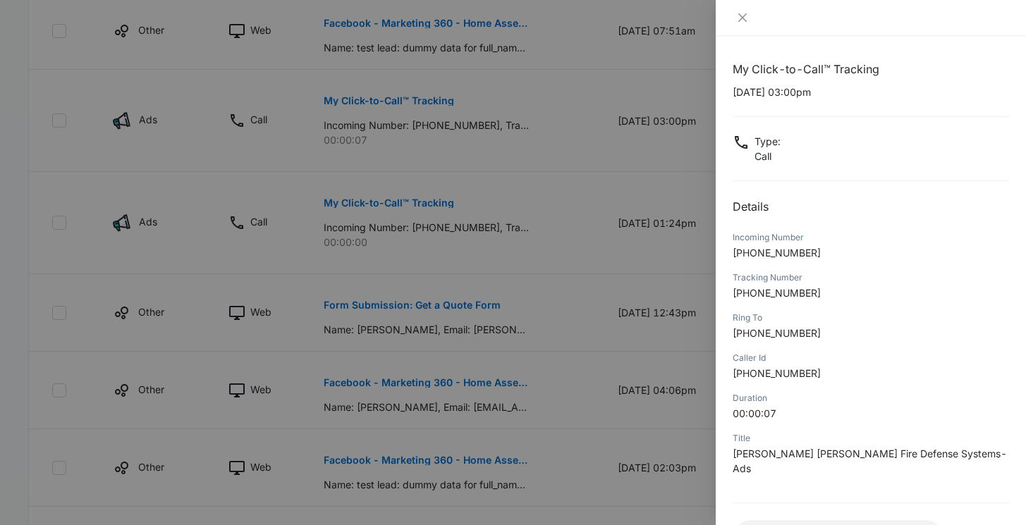
scroll to position [340, 0]
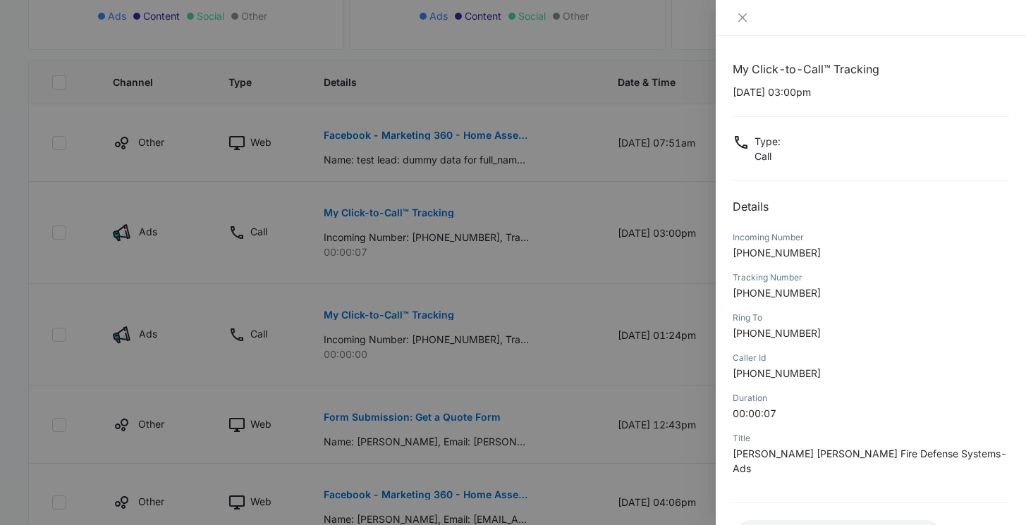
click at [623, 118] on div at bounding box center [513, 262] width 1026 height 525
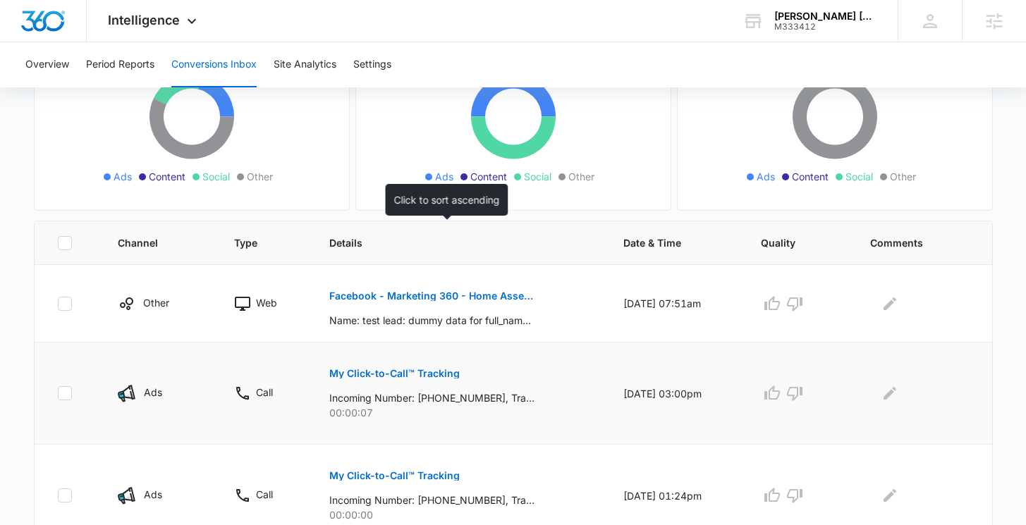
scroll to position [177, 0]
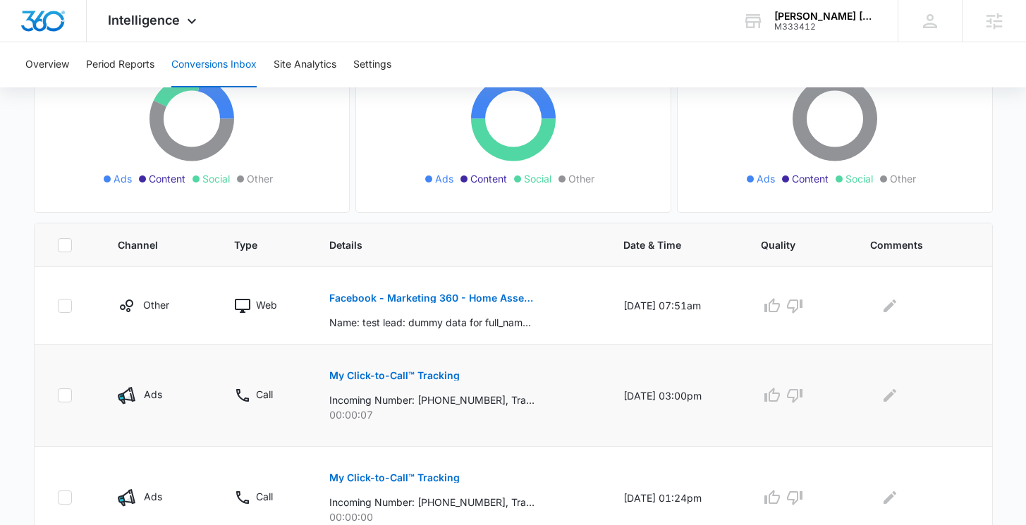
click at [352, 371] on p "My Click-to-Call™ Tracking" at bounding box center [394, 376] width 130 height 10
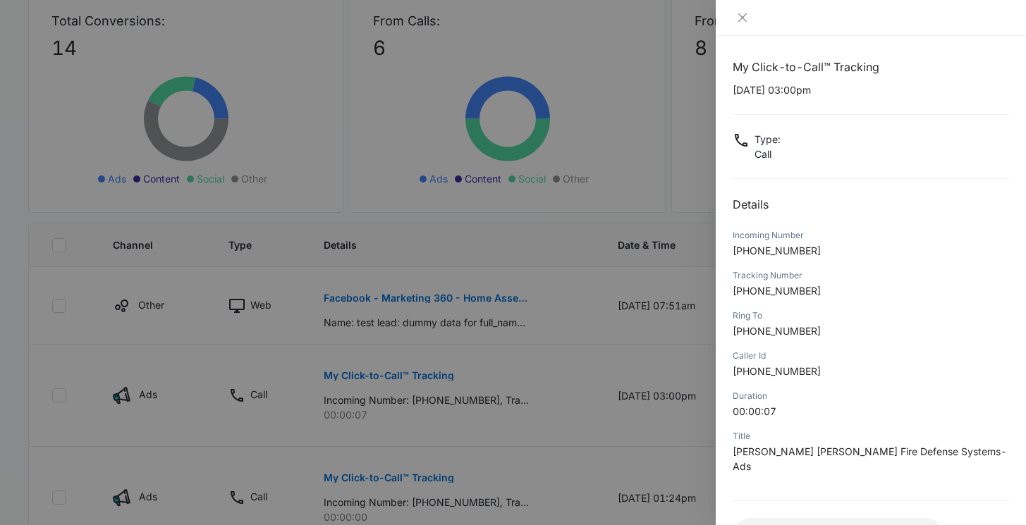
scroll to position [3, 0]
click at [388, 224] on div at bounding box center [513, 262] width 1026 height 525
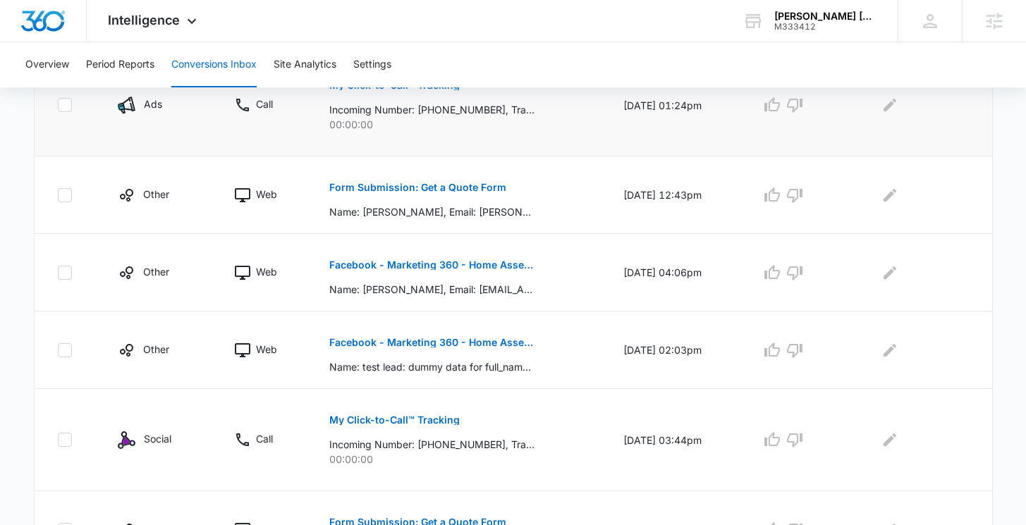
scroll to position [584, 0]
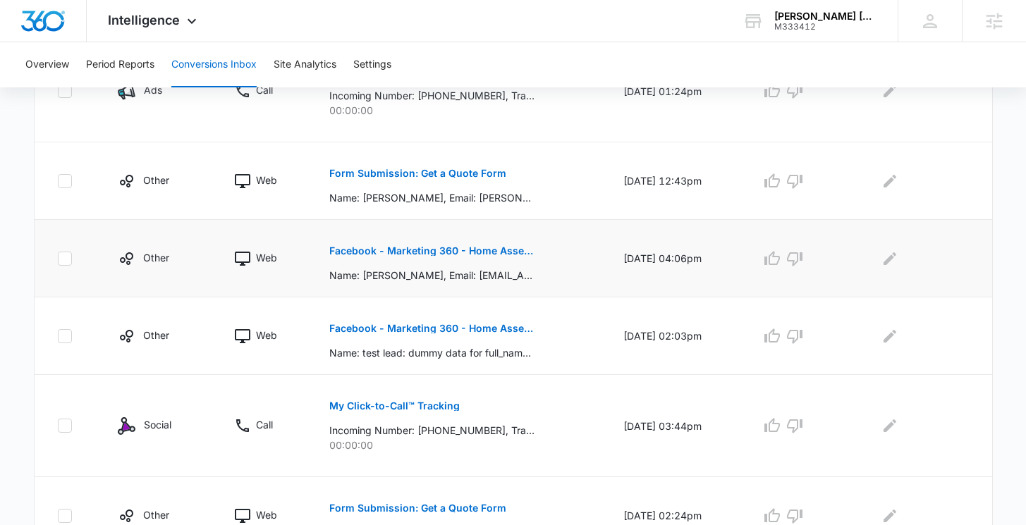
click at [449, 257] on button "Facebook - Marketing 360 - Home Assessment" at bounding box center [431, 251] width 205 height 34
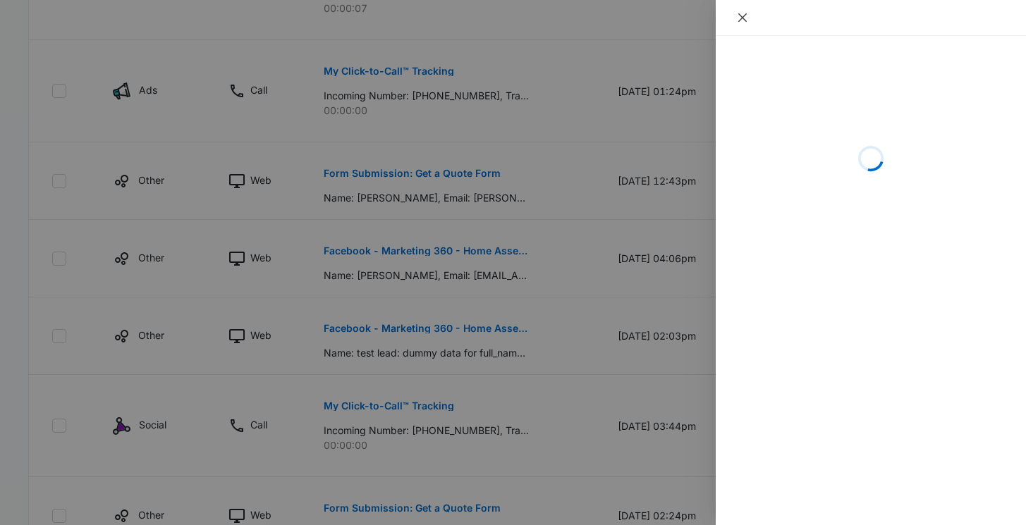
click at [751, 23] on button "Close" at bounding box center [743, 17] width 20 height 13
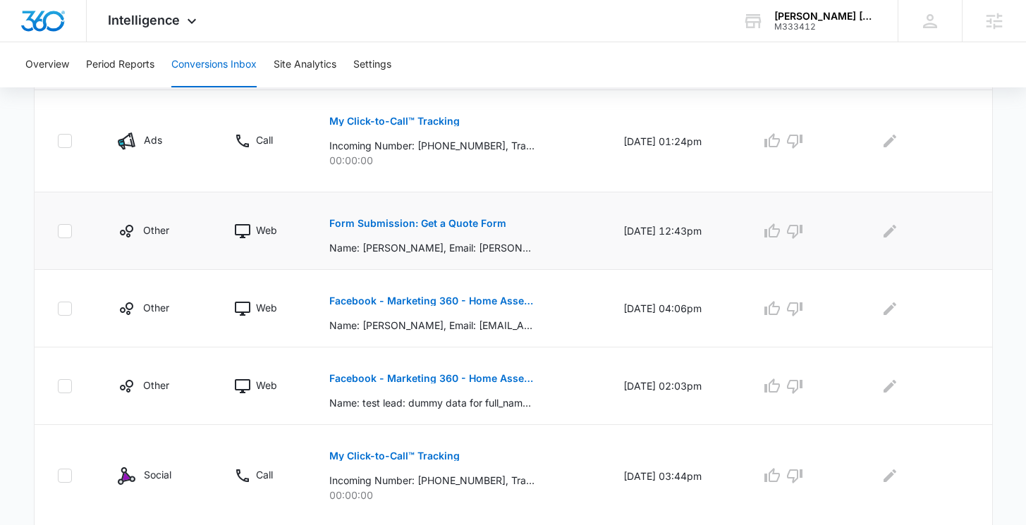
scroll to position [529, 0]
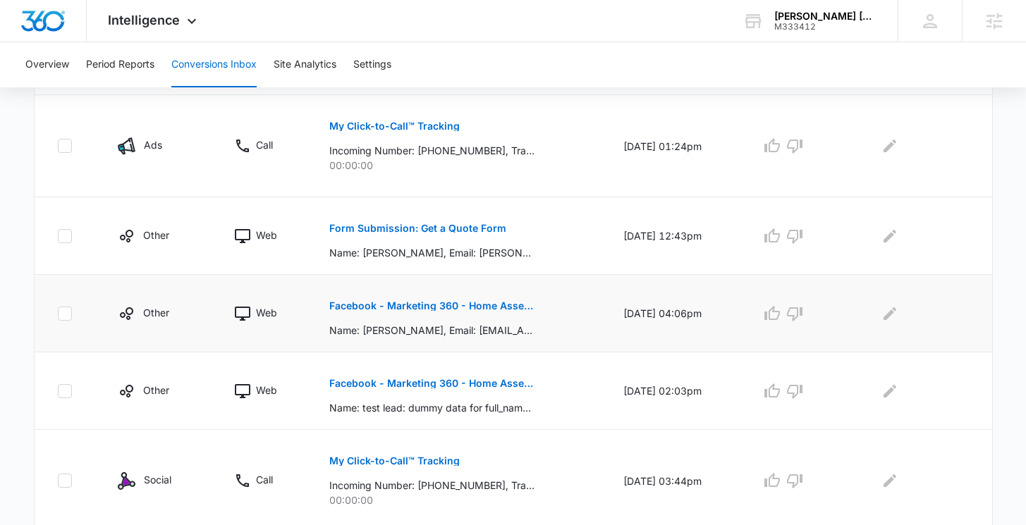
click at [392, 309] on p "Facebook - Marketing 360 - Home Assessment" at bounding box center [431, 306] width 205 height 10
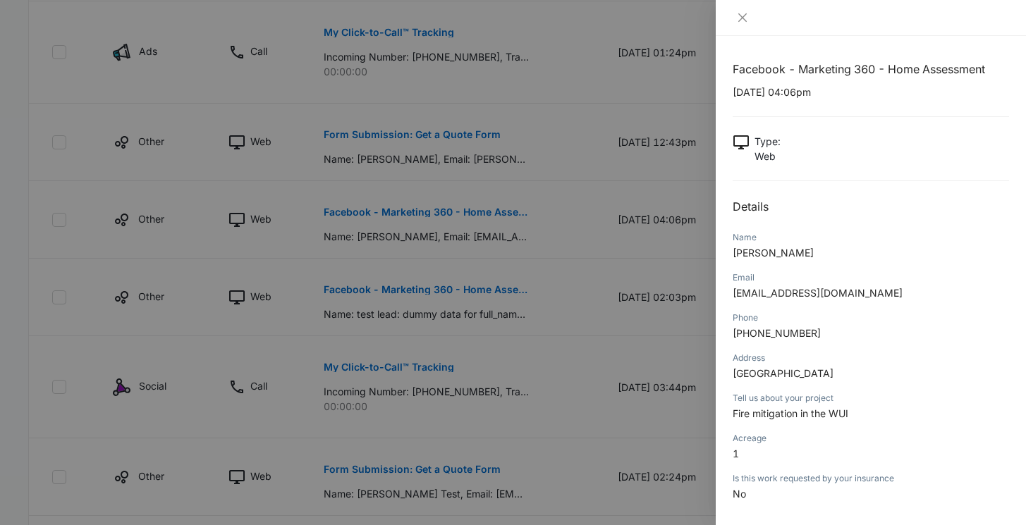
scroll to position [65, 0]
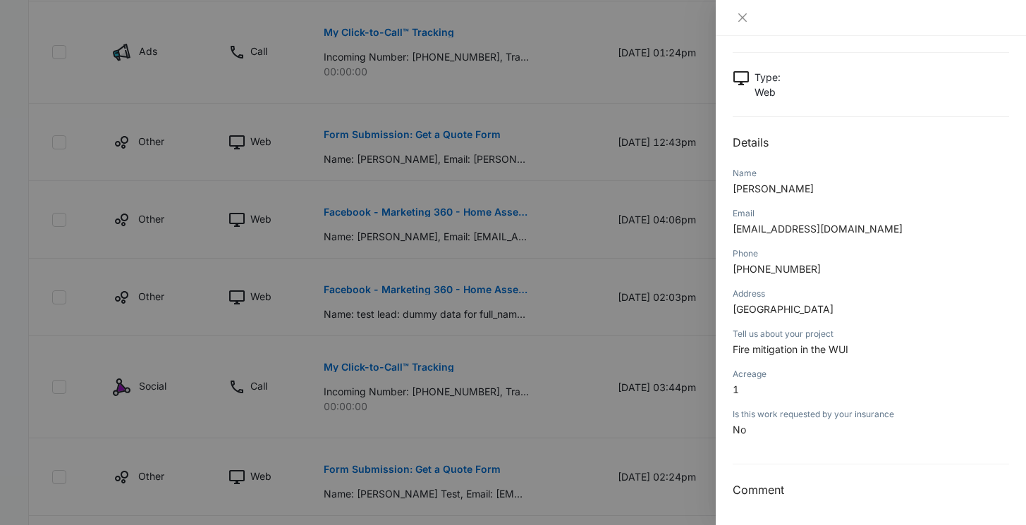
click at [740, 24] on div at bounding box center [871, 18] width 310 height 36
click at [746, 12] on icon "close" at bounding box center [742, 17] width 11 height 11
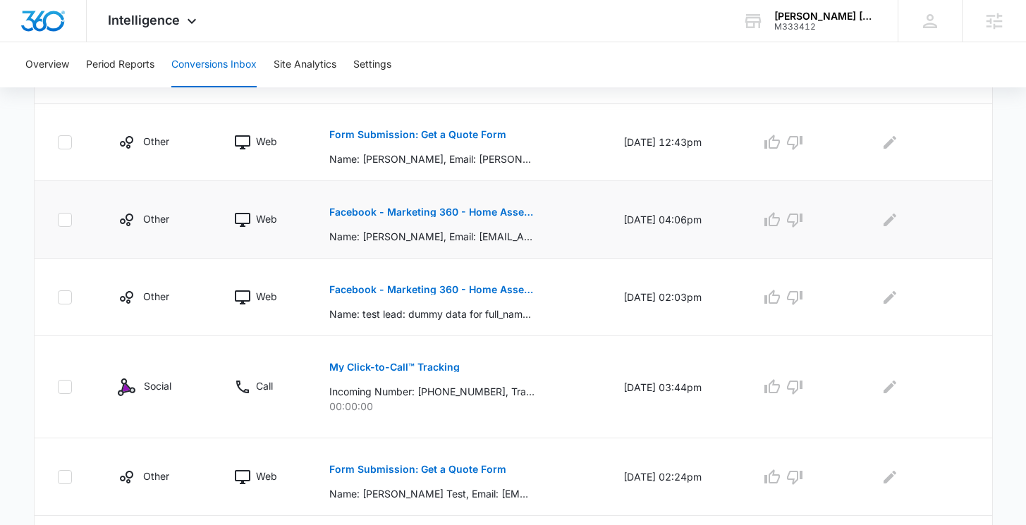
click at [477, 212] on p "Facebook - Marketing 360 - Home Assessment" at bounding box center [431, 212] width 205 height 10
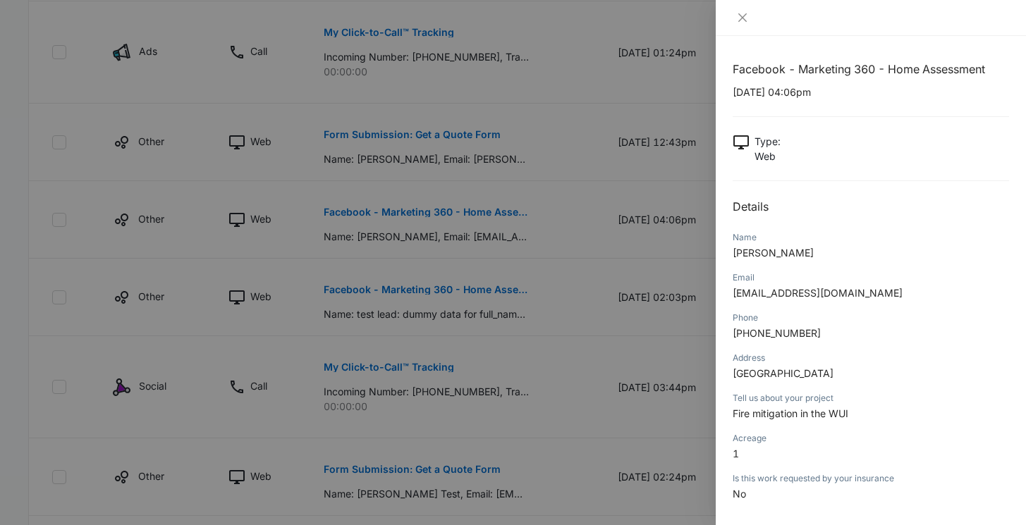
click at [738, 28] on div at bounding box center [871, 18] width 310 height 36
click at [747, 20] on icon "close" at bounding box center [742, 17] width 11 height 11
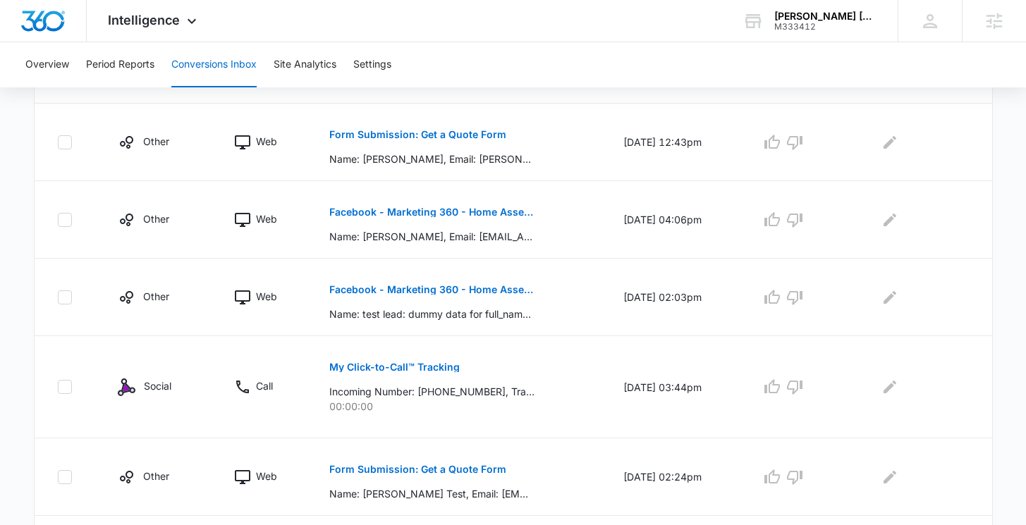
scroll to position [603, 0]
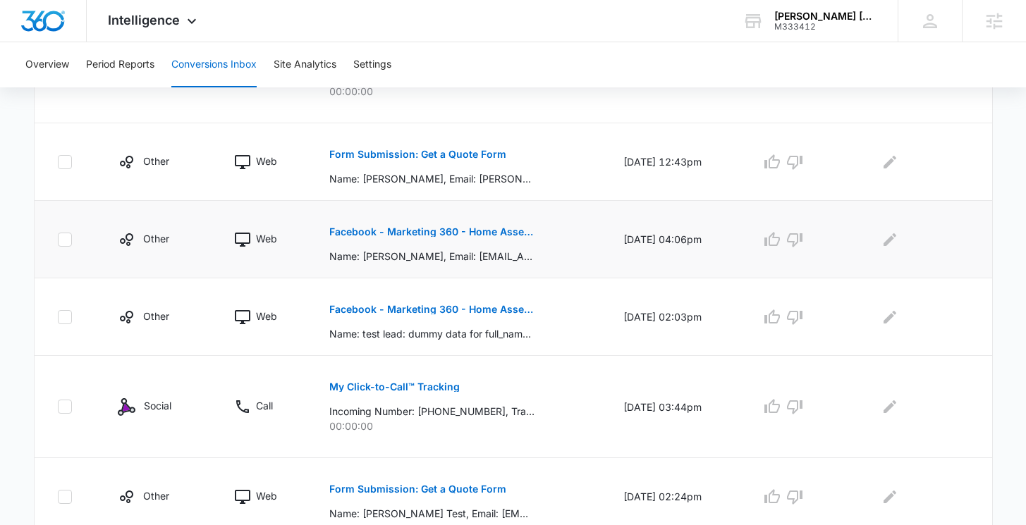
click at [417, 230] on p "Facebook - Marketing 360 - Home Assessment" at bounding box center [431, 232] width 205 height 10
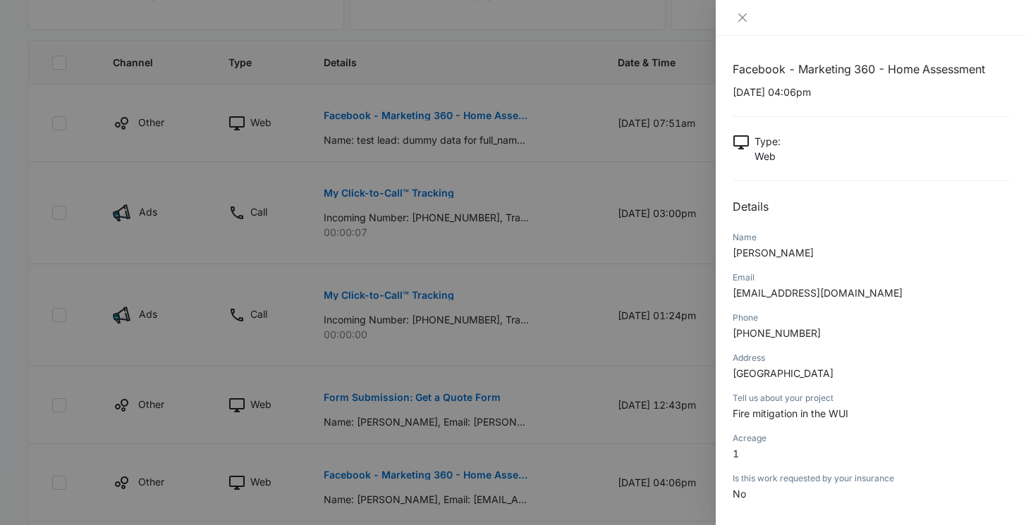
scroll to position [361, 0]
click at [732, 19] on div at bounding box center [871, 18] width 310 height 36
click at [734, 19] on button "Close" at bounding box center [743, 17] width 20 height 13
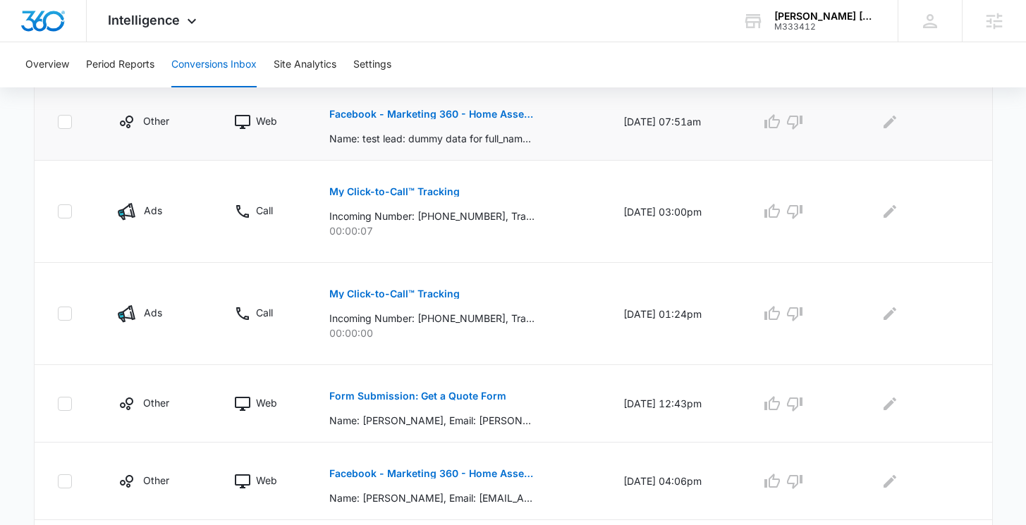
click at [429, 113] on p "Facebook - Marketing 360 - Home Assessment" at bounding box center [431, 114] width 205 height 10
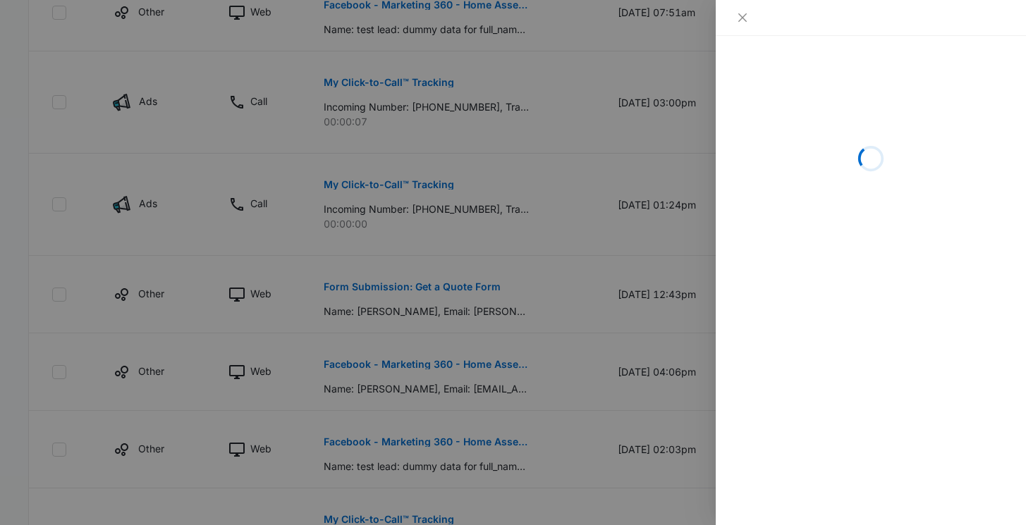
scroll to position [629, 0]
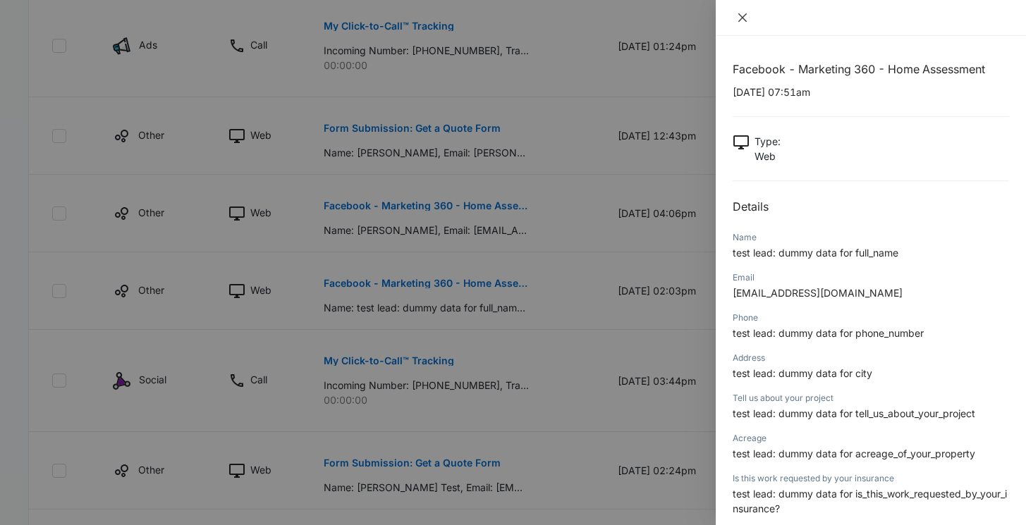
click at [750, 18] on button "Close" at bounding box center [743, 17] width 20 height 13
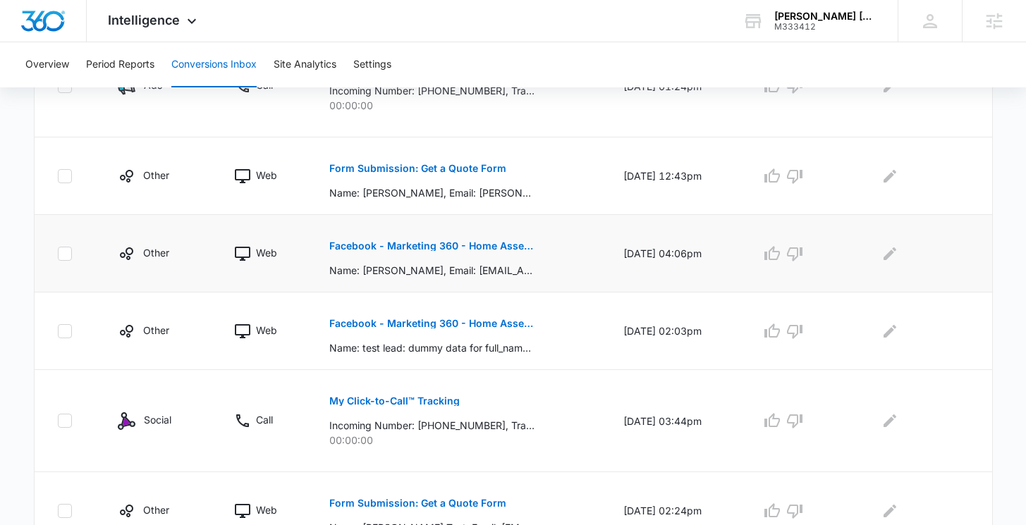
scroll to position [570, 0]
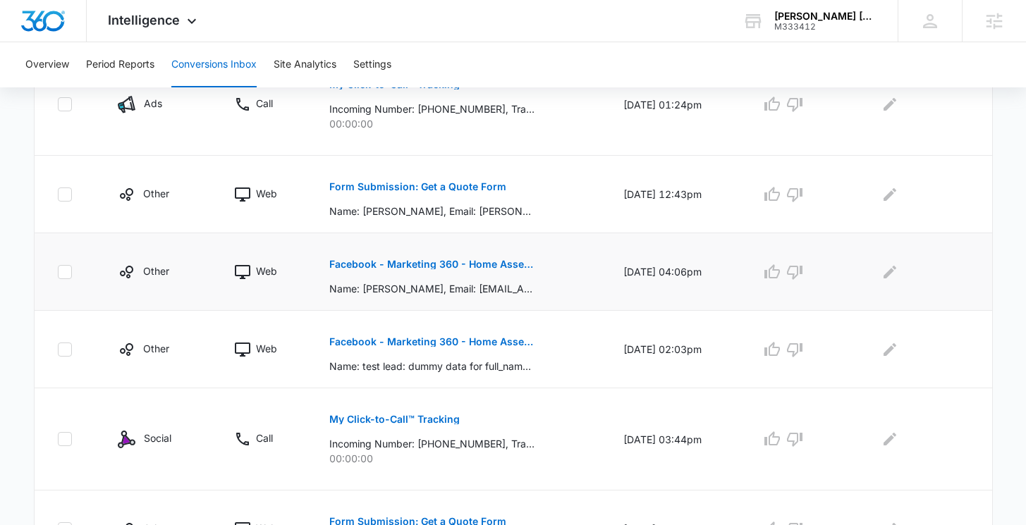
click at [468, 269] on button "Facebook - Marketing 360 - Home Assessment" at bounding box center [431, 265] width 205 height 34
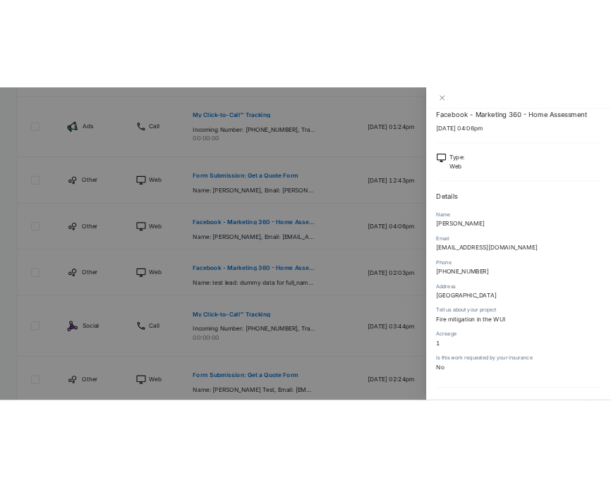
scroll to position [25, 0]
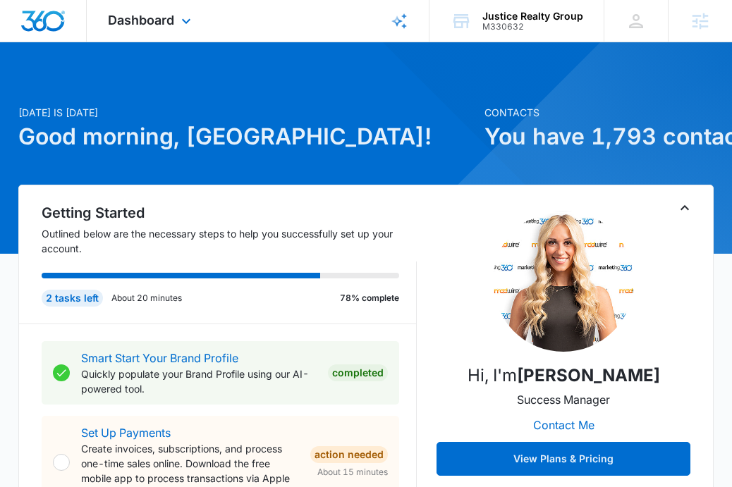
click at [144, 28] on div "Dashboard Apps Reputation Websites Forms CRM Email Social Payments POS Content …" at bounding box center [151, 21] width 129 height 42
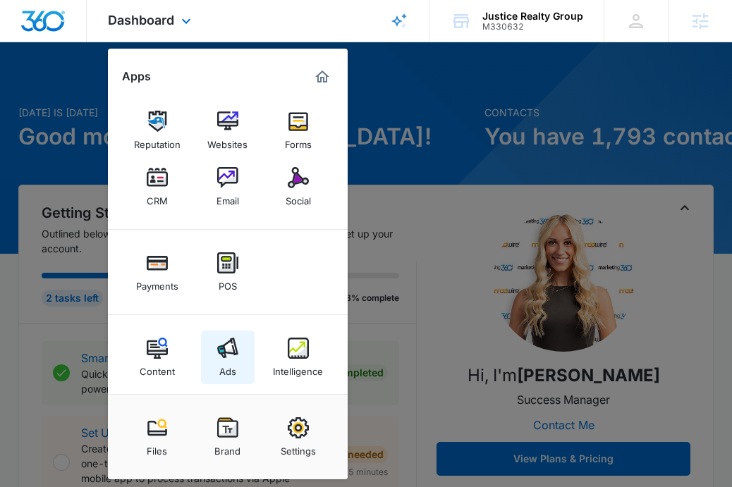
click at [231, 362] on div "Ads" at bounding box center [227, 368] width 17 height 18
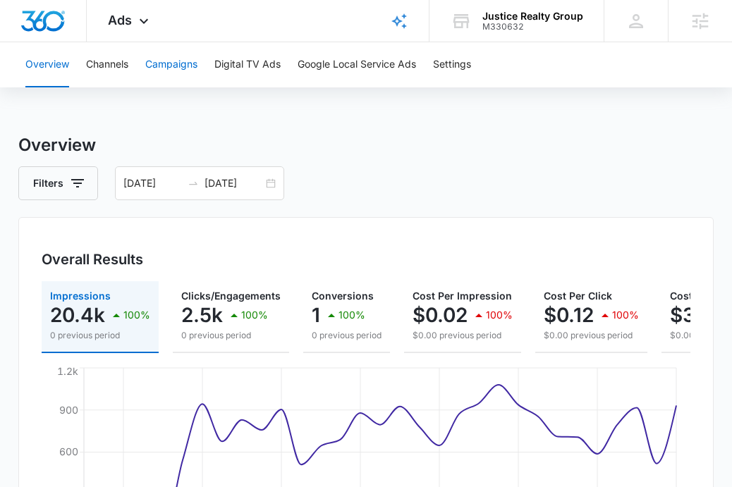
click at [183, 61] on button "Campaigns" at bounding box center [171, 64] width 52 height 45
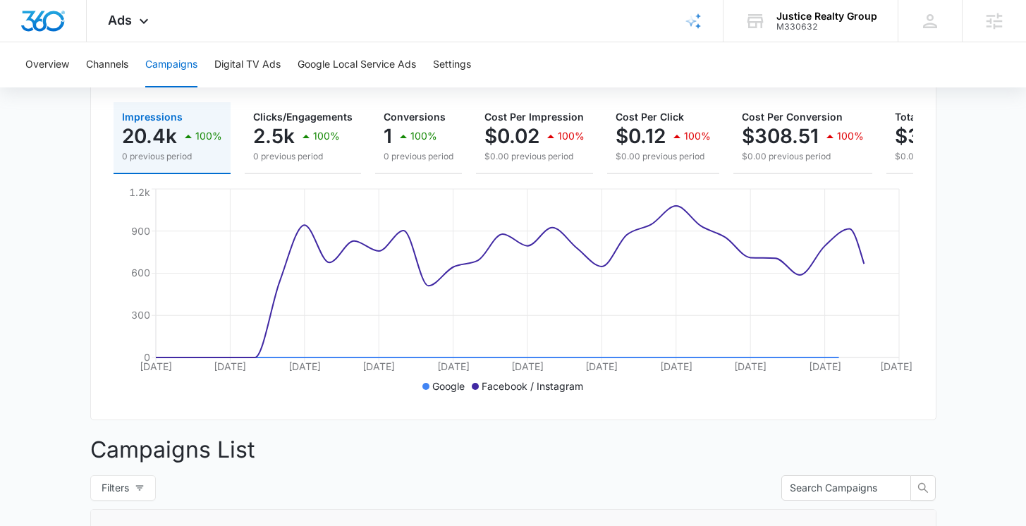
scroll to position [183, 0]
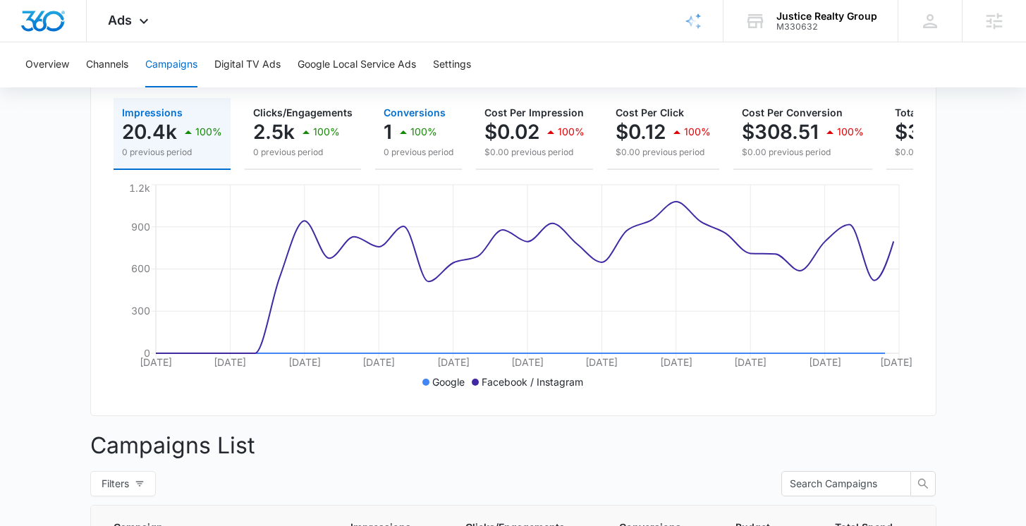
click at [456, 120] on button "Conversions 1 100% 0 previous period" at bounding box center [418, 134] width 87 height 72
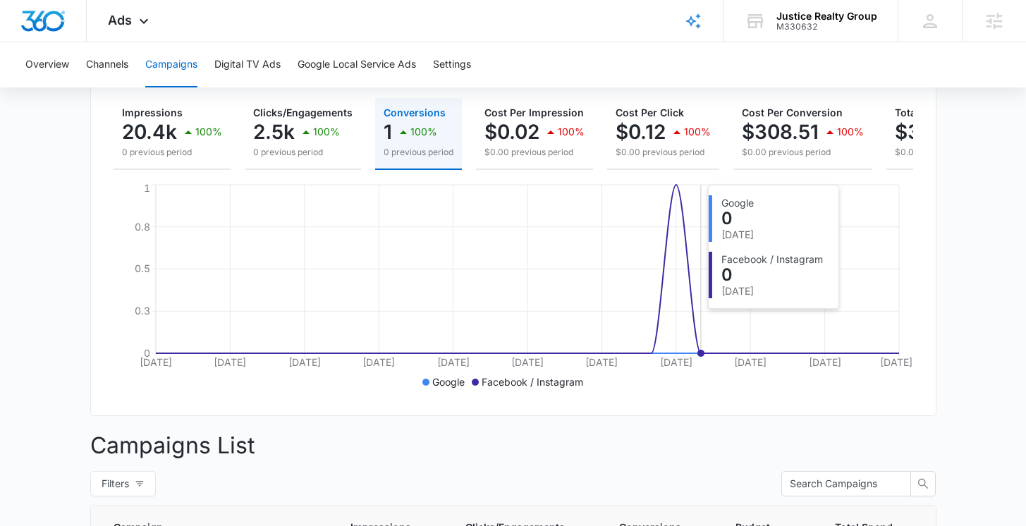
click at [692, 286] on icon "[DATE] [DATE] [DATE] [DATE] [DATE] [DATE] [DATE] [DATE] [DATE] Aug [DATE] 0 0.3…" at bounding box center [514, 287] width 800 height 212
click at [673, 286] on icon "[DATE] [DATE] [DATE] [DATE] [DATE] [DATE] [DATE] [DATE] [DATE] Aug [DATE] 0 0.3…" at bounding box center [514, 287] width 800 height 212
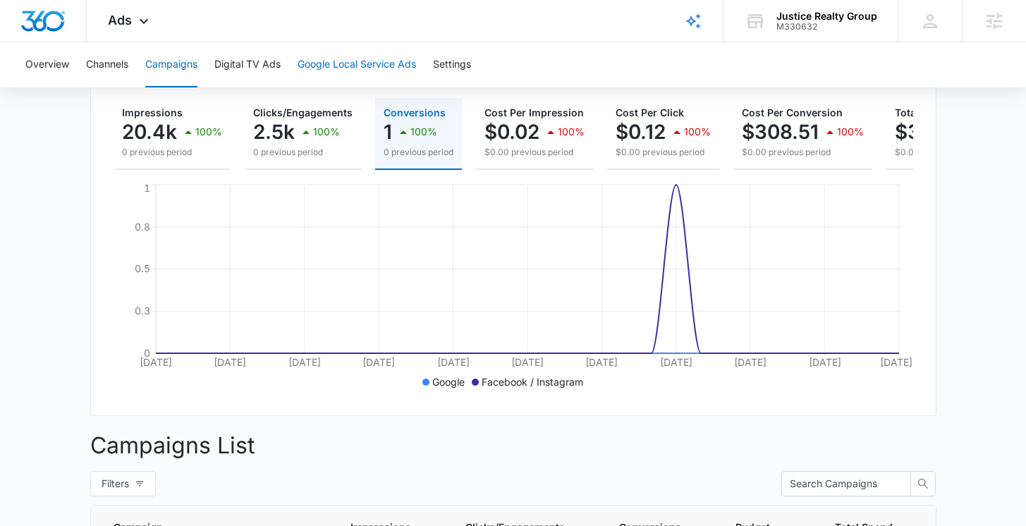
click at [335, 66] on button "Google Local Service Ads" at bounding box center [357, 64] width 118 height 45
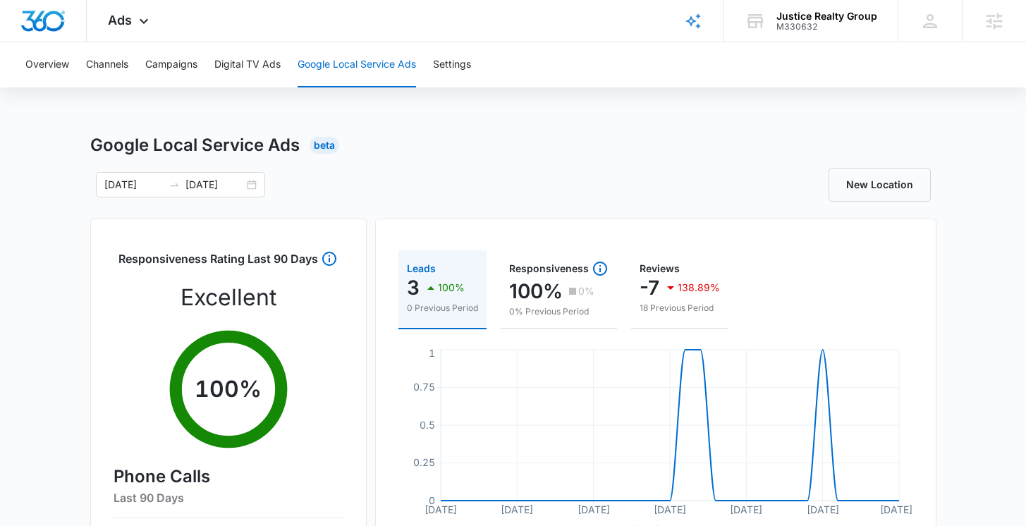
click at [457, 289] on p "100%" at bounding box center [451, 288] width 27 height 10
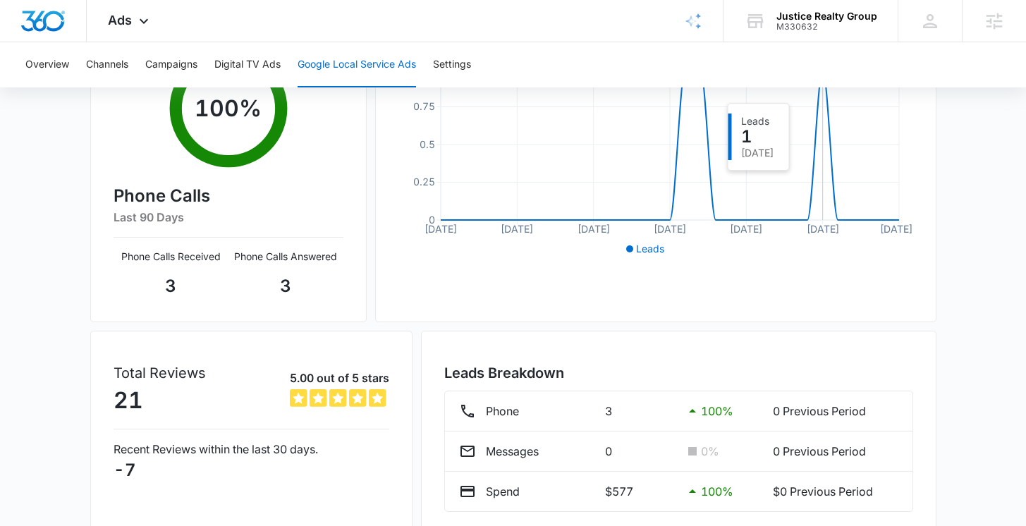
scroll to position [341, 0]
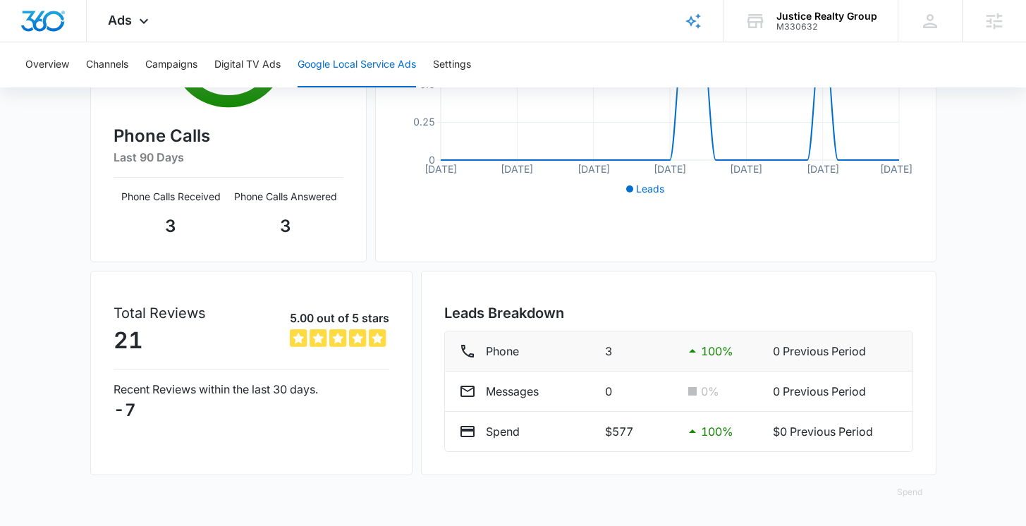
click at [495, 353] on p "Phone" at bounding box center [502, 351] width 33 height 17
click at [742, 351] on p "0 Previous Period" at bounding box center [836, 351] width 126 height 17
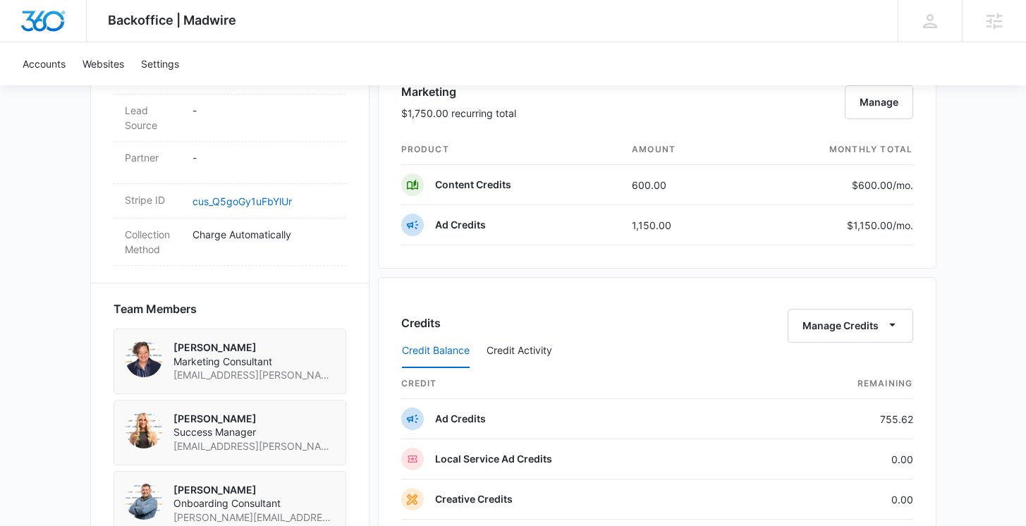
scroll to position [817, 0]
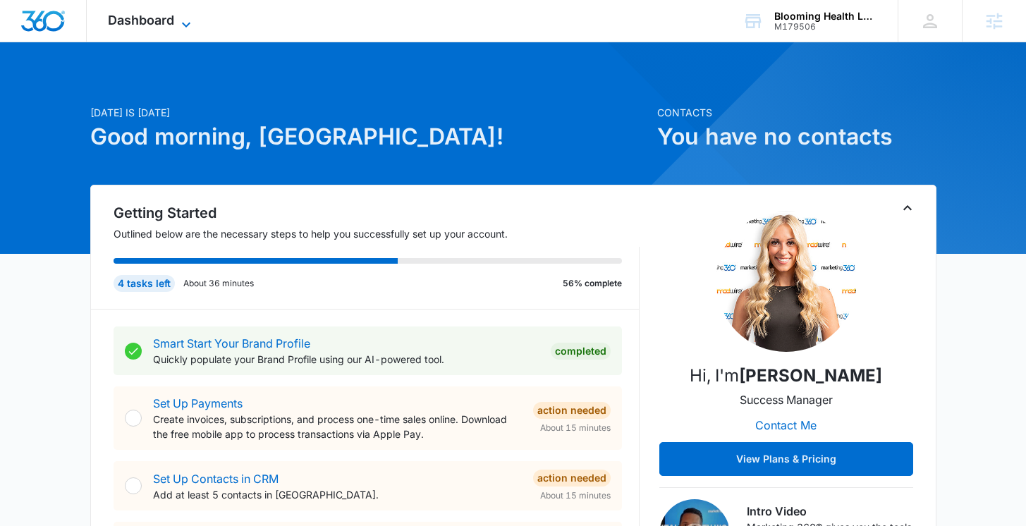
click at [164, 23] on span "Dashboard" at bounding box center [141, 20] width 66 height 15
